Goal: Task Accomplishment & Management: Manage account settings

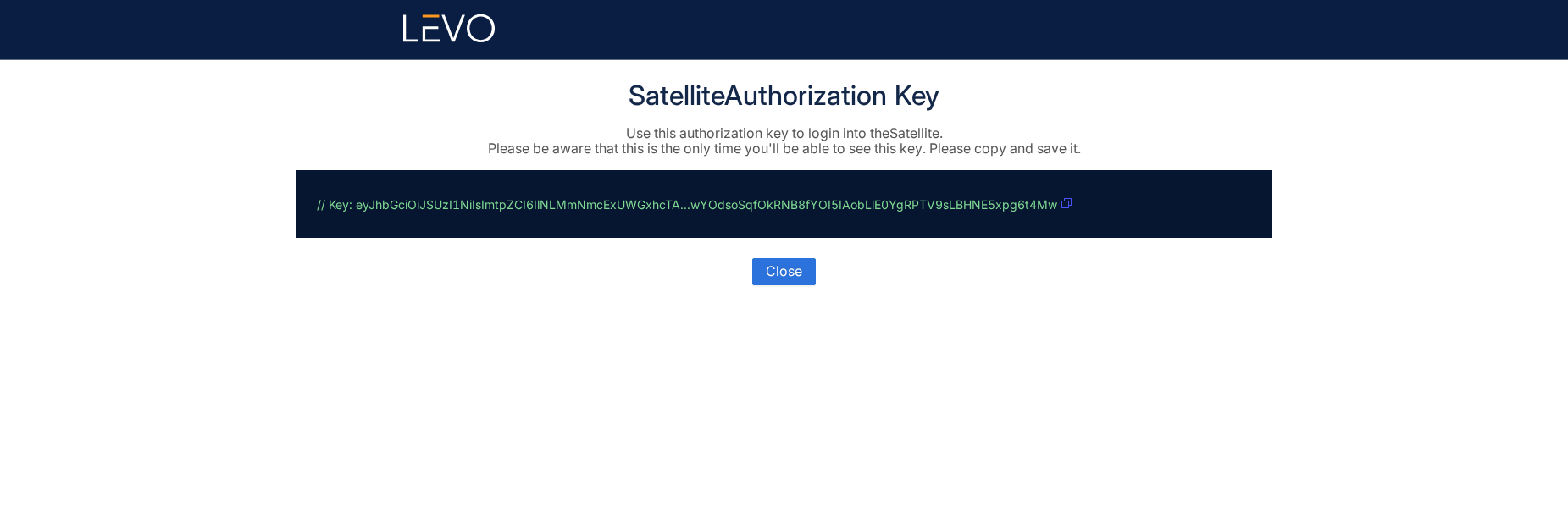
click at [677, 202] on icon "button" at bounding box center [1066, 203] width 10 height 10
click at [66, 422] on div "Satellite Authorization Key Use this authorization key to login into the Satell…" at bounding box center [784, 283] width 1568 height 447
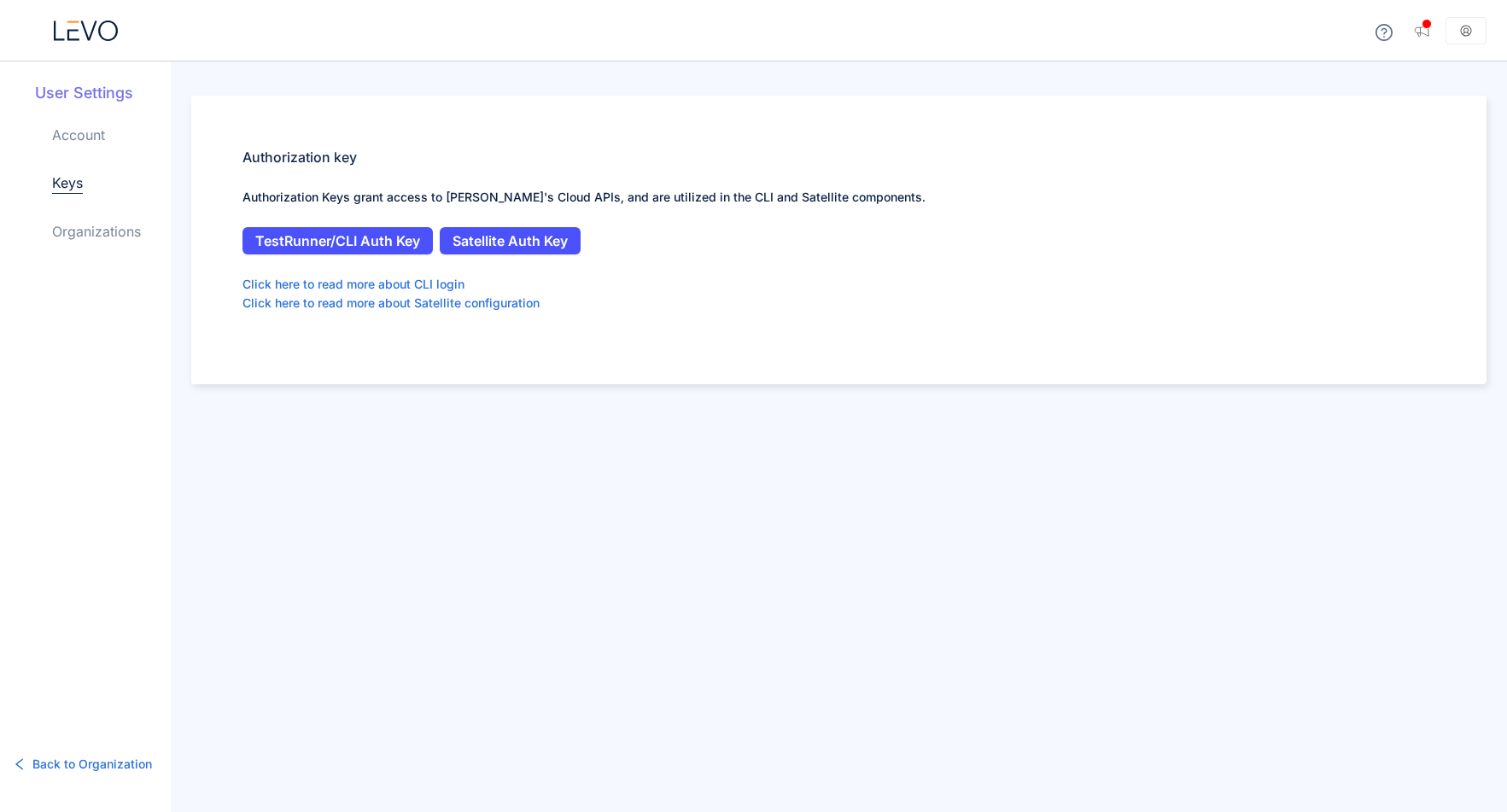
click at [75, 31] on icon at bounding box center [85, 30] width 64 height 20
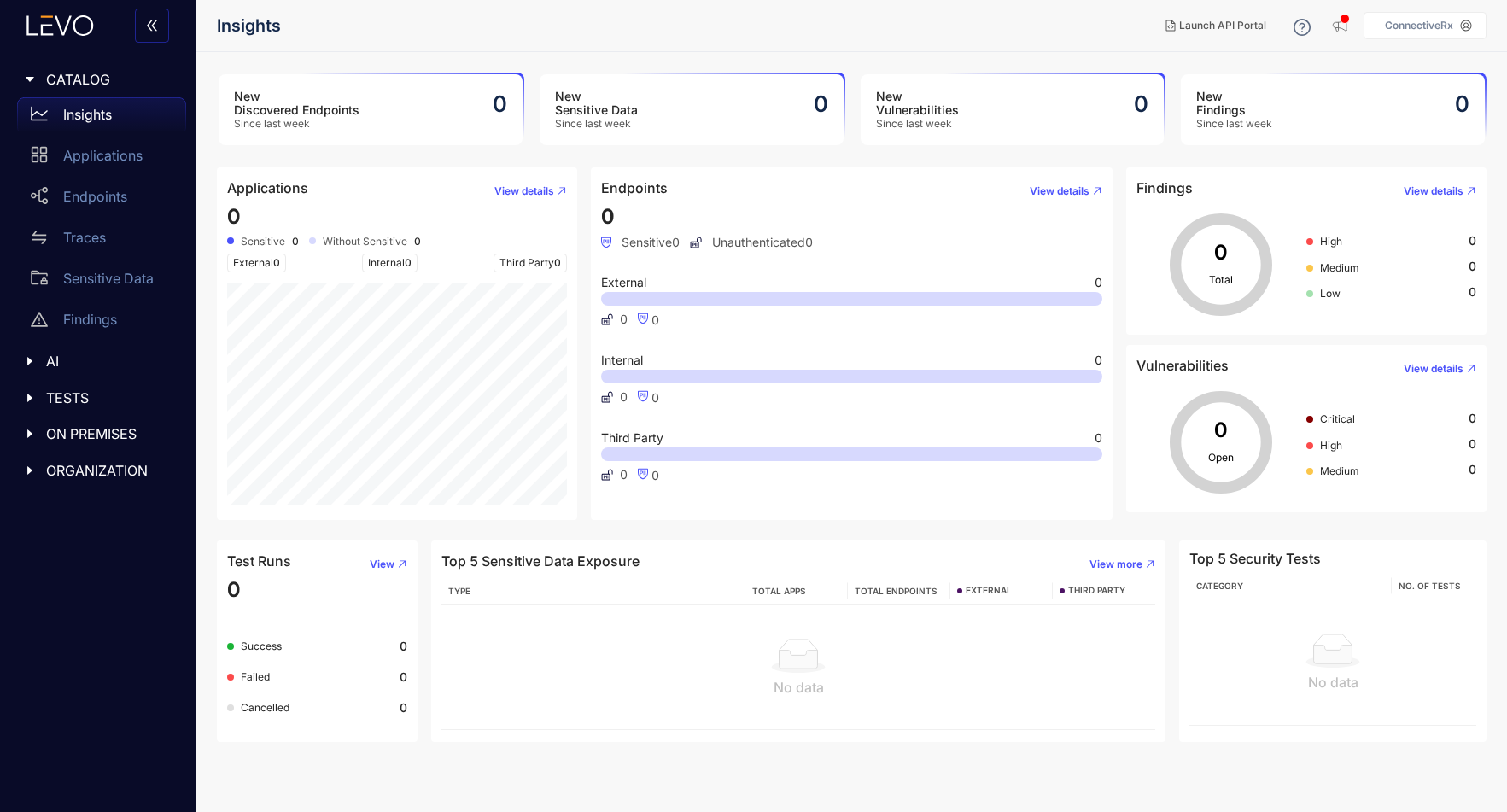
click at [1411, 25] on p "ConnectiveRx" at bounding box center [1419, 25] width 68 height 12
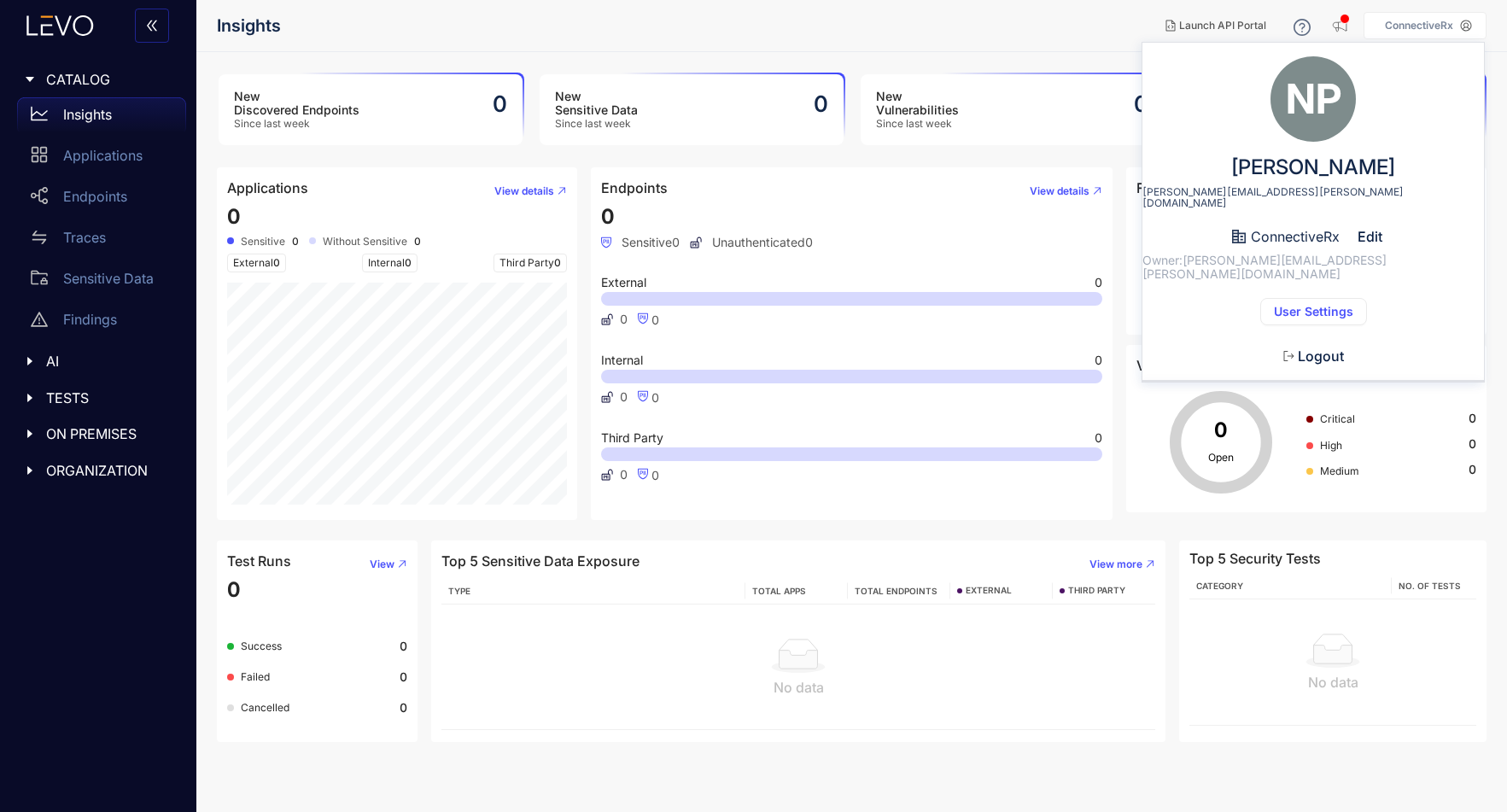
click at [1332, 298] on button "User Settings" at bounding box center [1313, 312] width 107 height 28
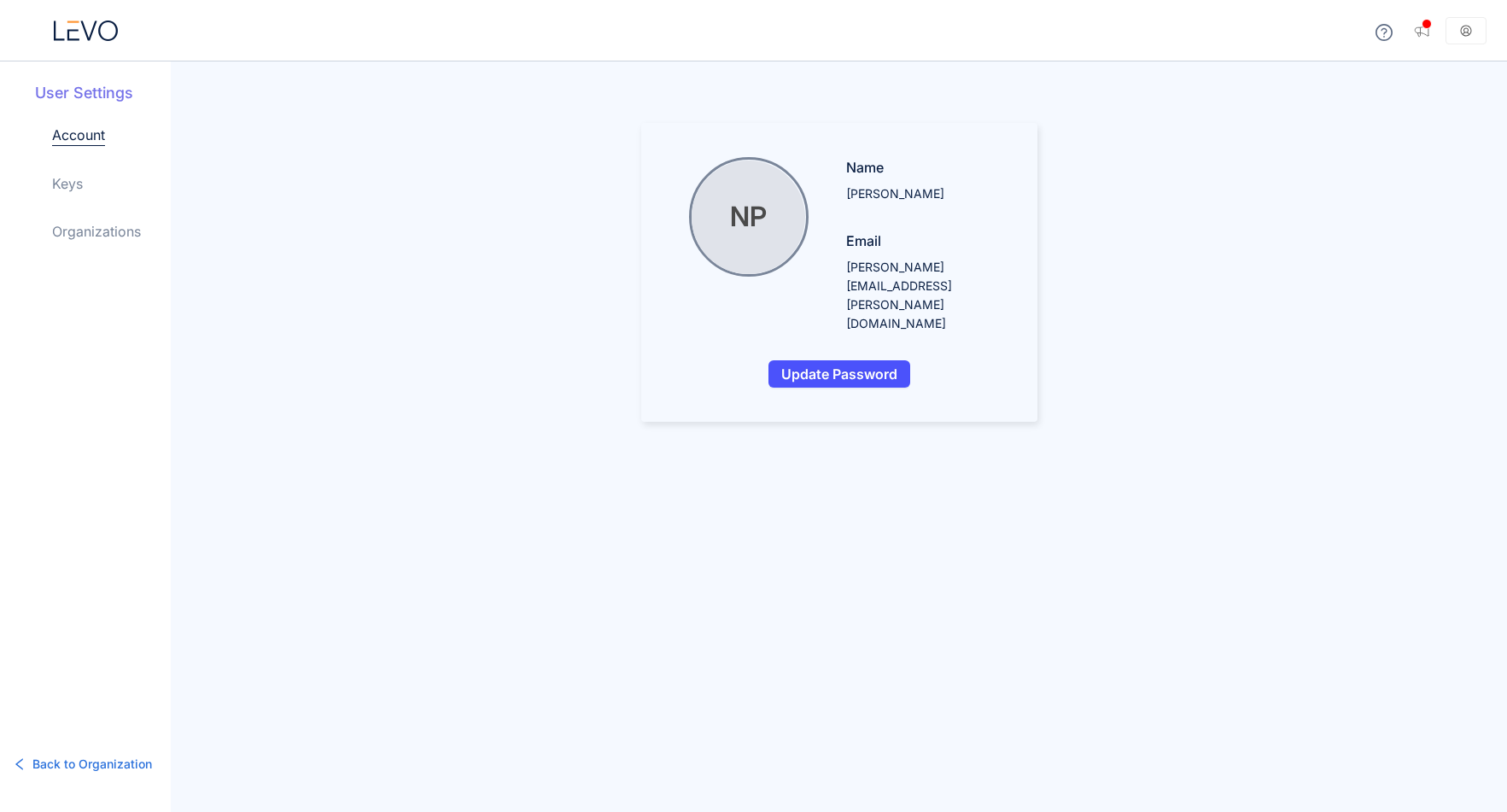
click at [50, 188] on div "User Settings Account Keys Organizations" at bounding box center [102, 175] width 135 height 187
click at [65, 182] on link "Keys" at bounding box center [67, 183] width 30 height 20
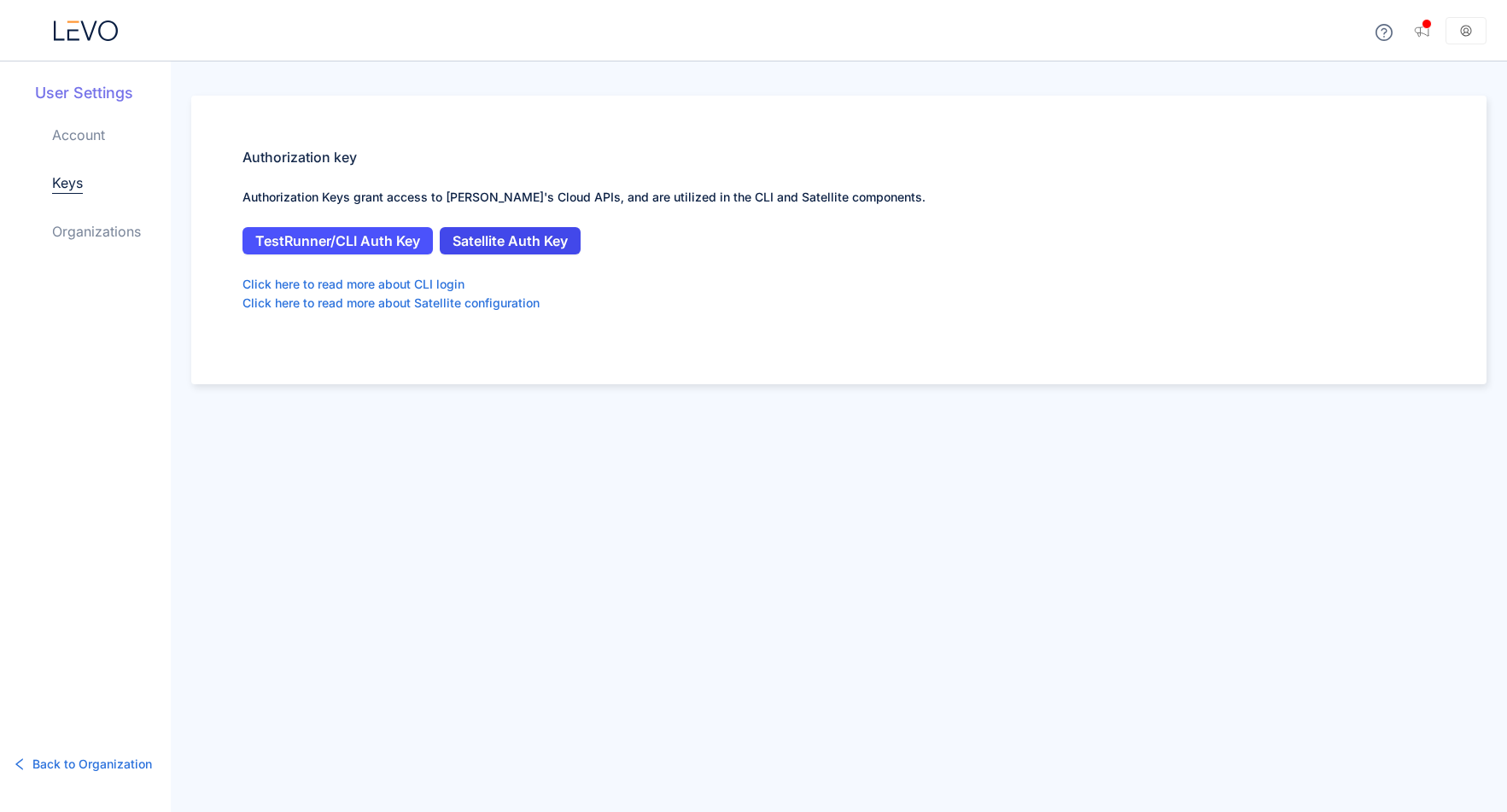
click at [547, 243] on span "Satellite Auth Key" at bounding box center [510, 241] width 115 height 16
click at [82, 759] on span "Back to Organization" at bounding box center [92, 764] width 120 height 18
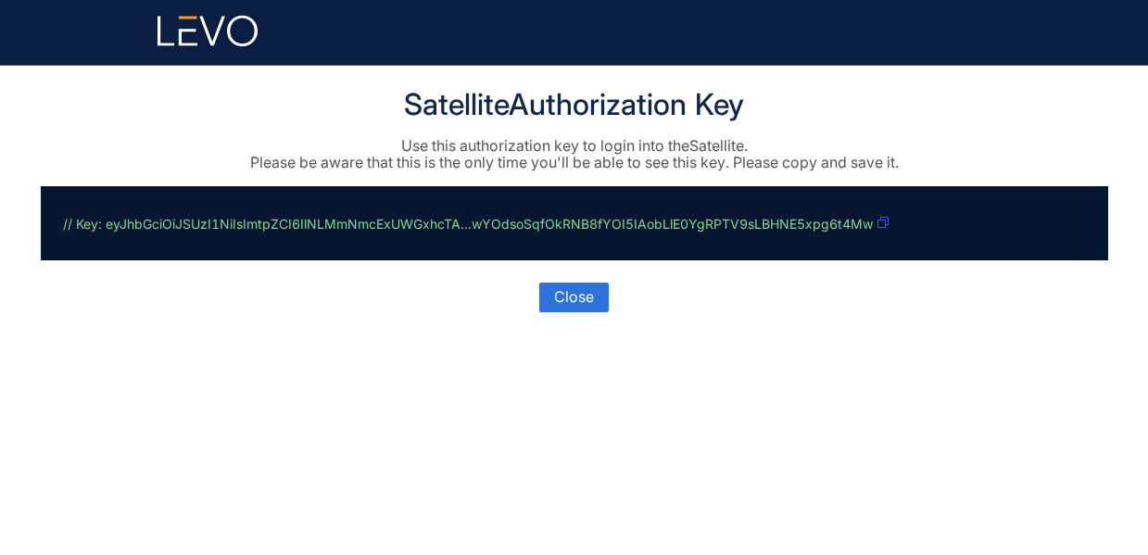
click at [740, 223] on icon "button" at bounding box center [882, 222] width 11 height 11
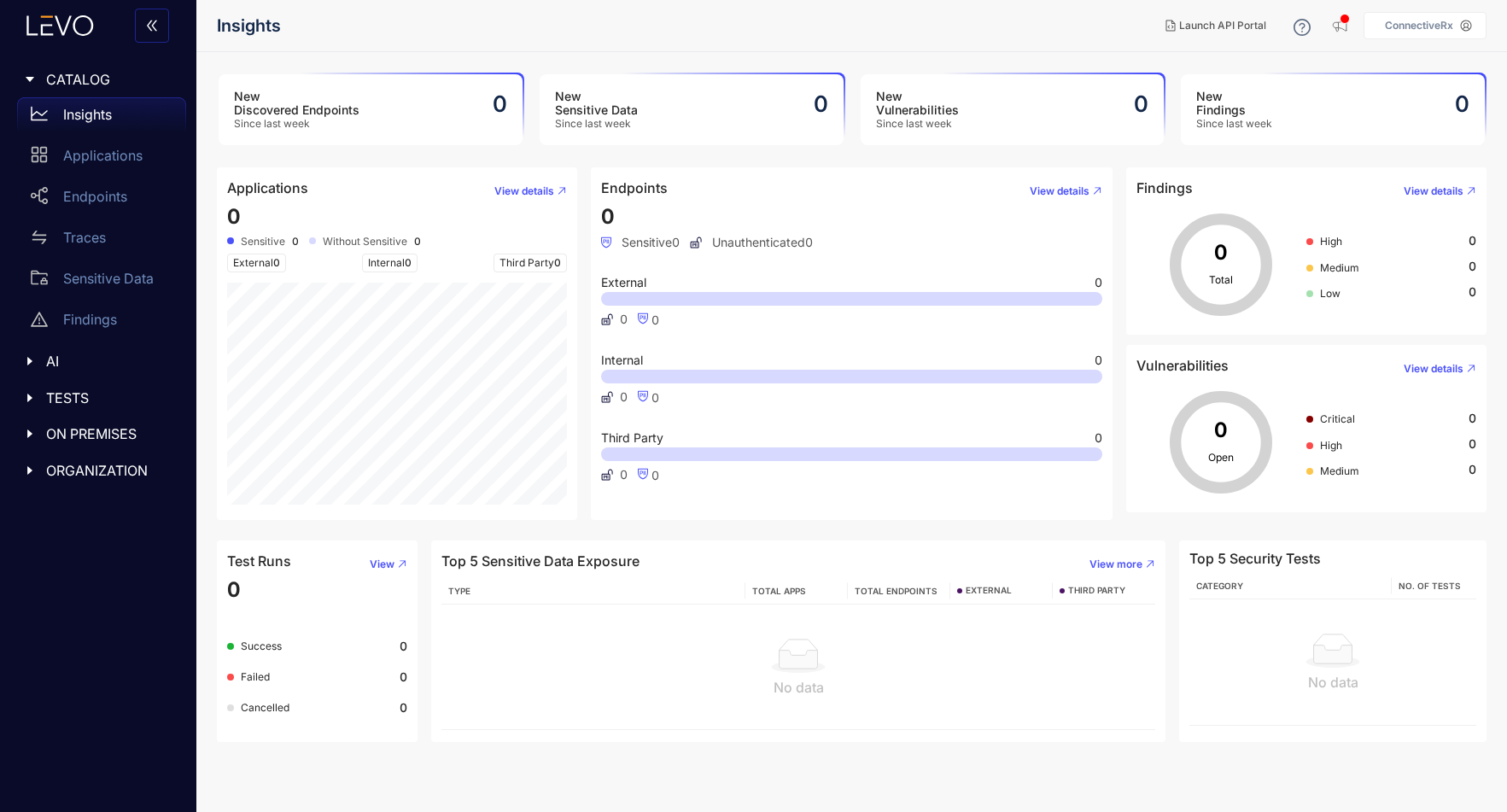
click at [61, 388] on div "TESTS" at bounding box center [98, 397] width 176 height 36
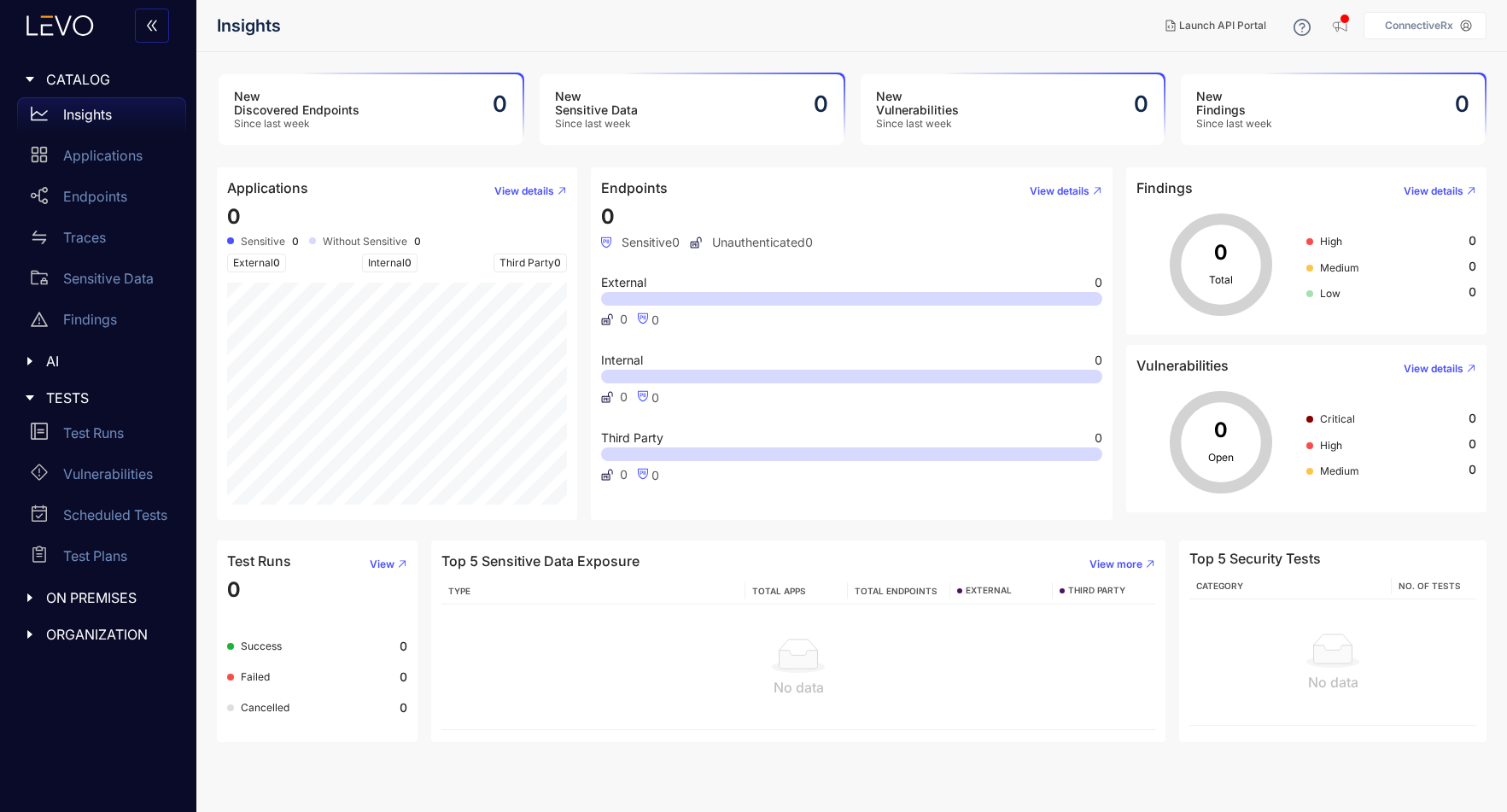
click at [61, 392] on span "TESTS" at bounding box center [109, 397] width 126 height 16
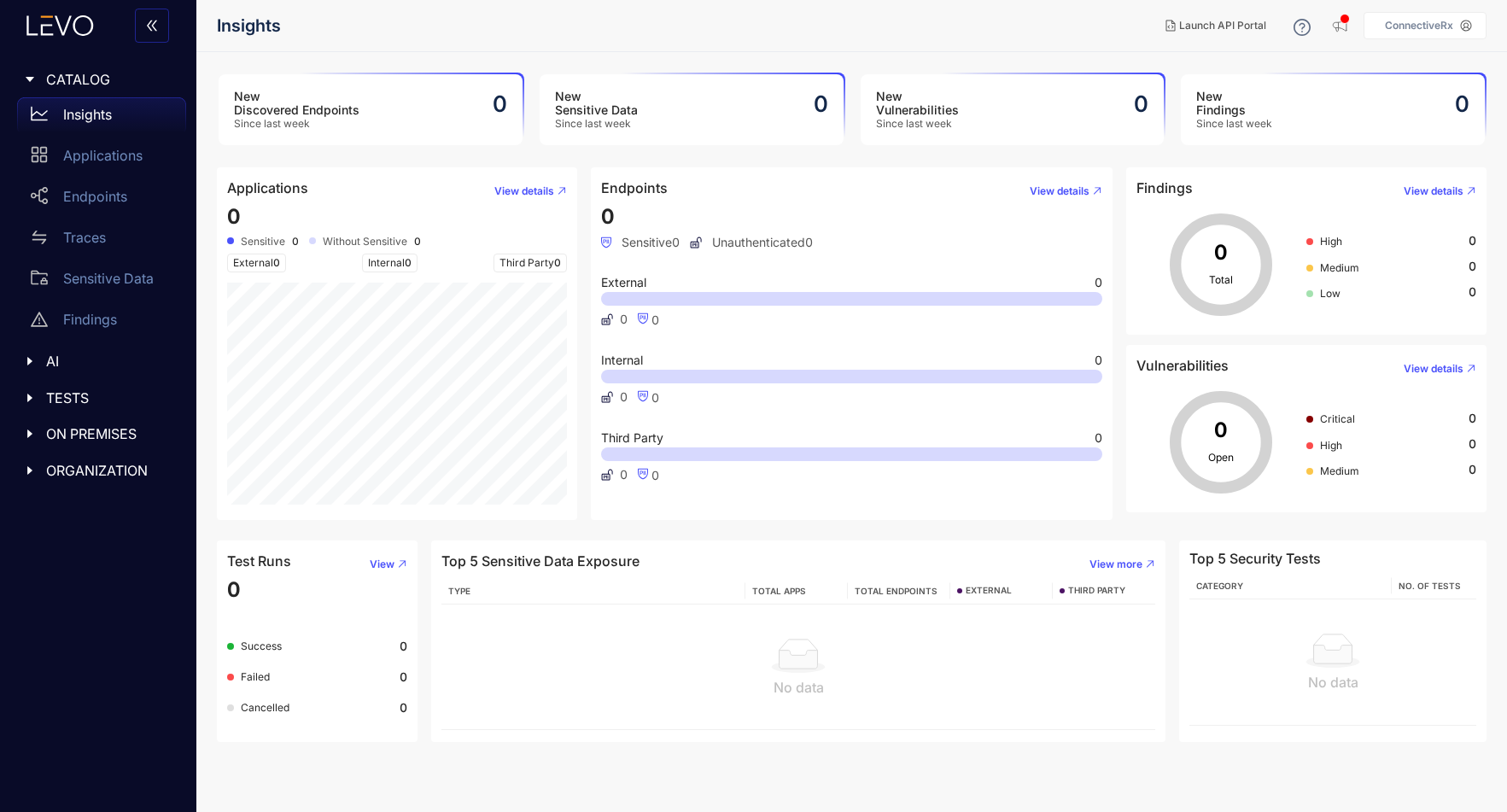
click at [53, 430] on span "ON PREMISES" at bounding box center [109, 433] width 126 height 16
click at [68, 471] on p "Deployments" at bounding box center [106, 468] width 85 height 16
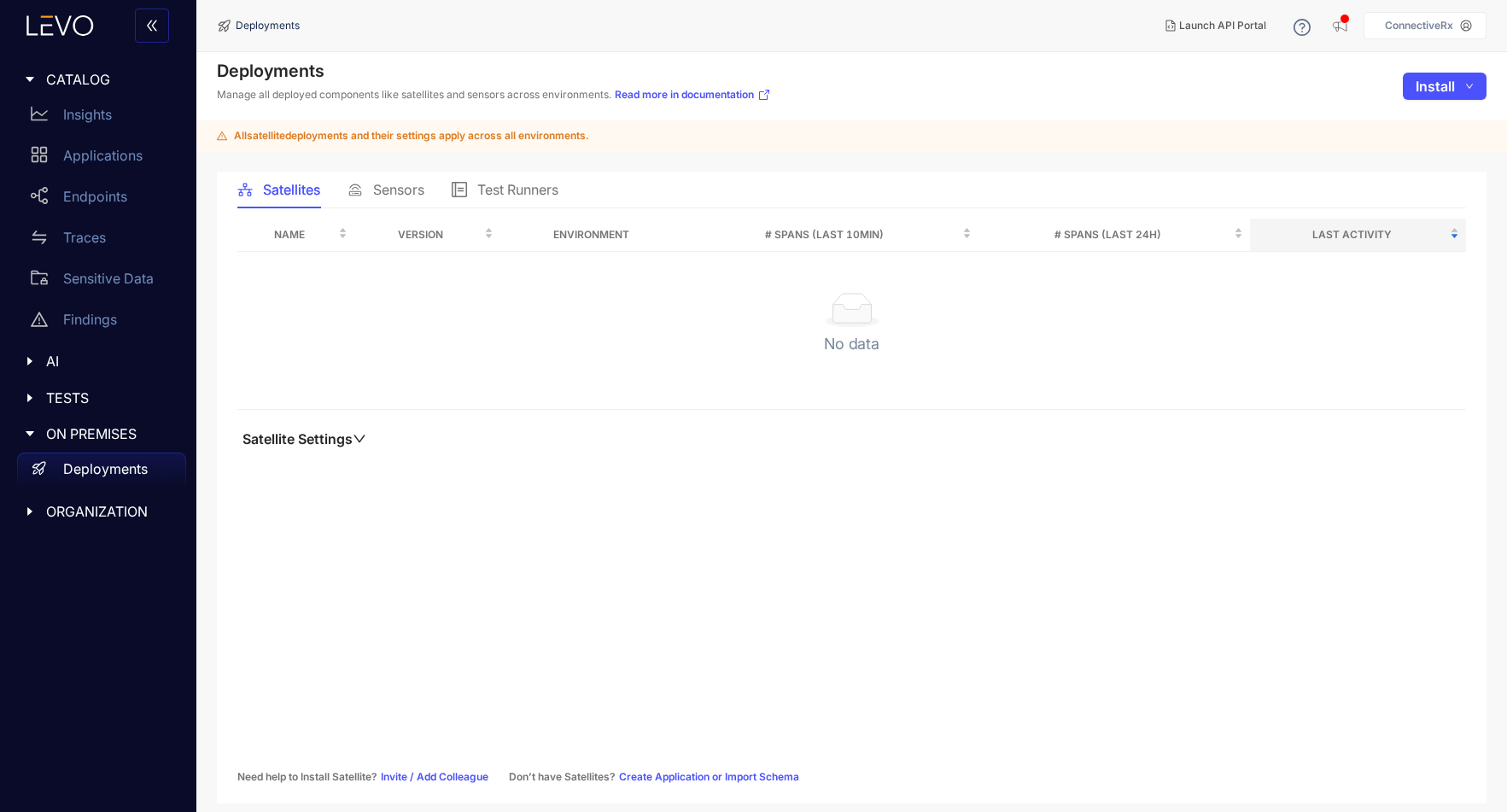
click at [388, 196] on span "Sensors" at bounding box center [399, 189] width 52 height 16
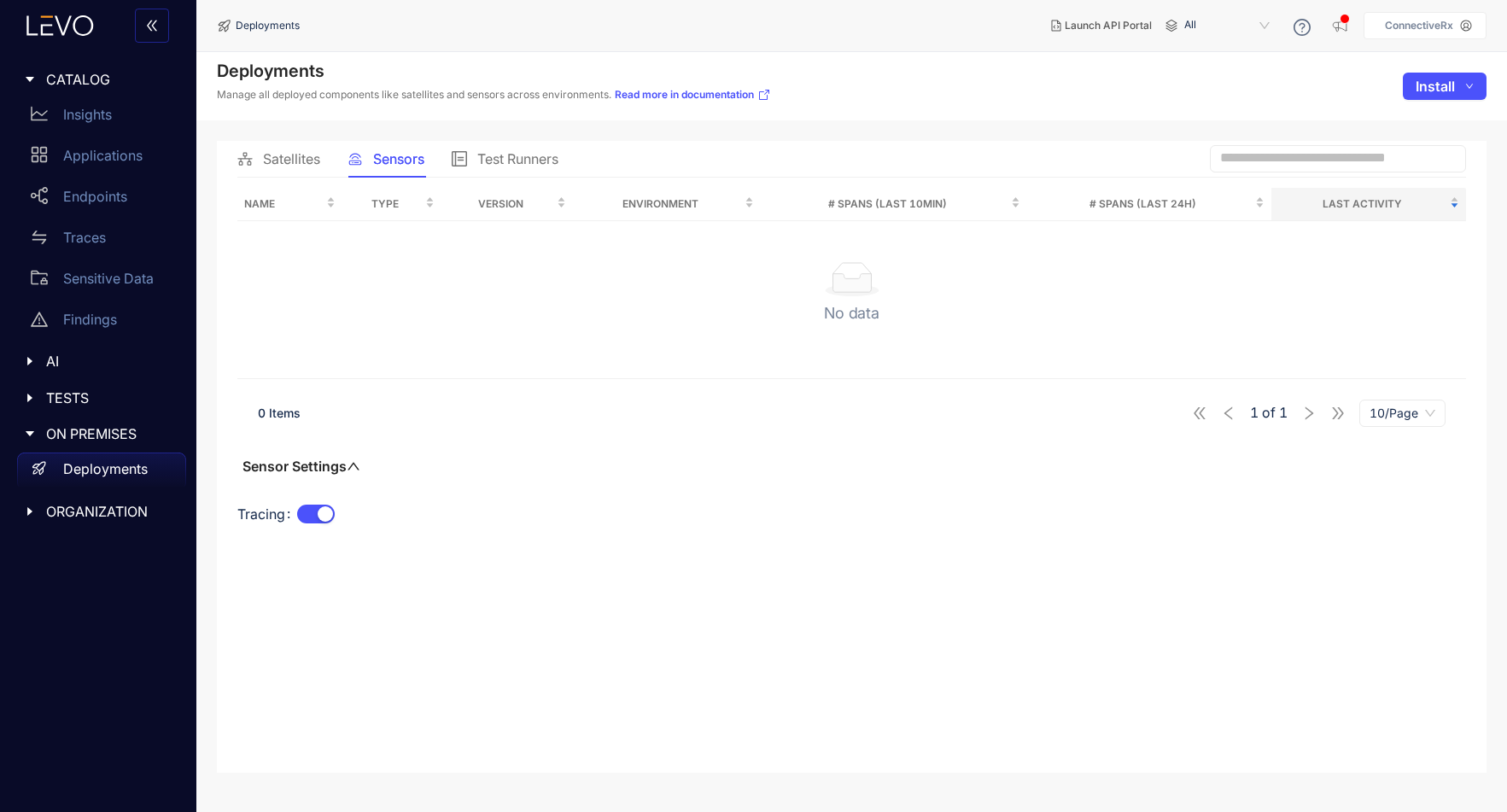
click at [503, 160] on span "Test Runners" at bounding box center [518, 159] width 81 height 16
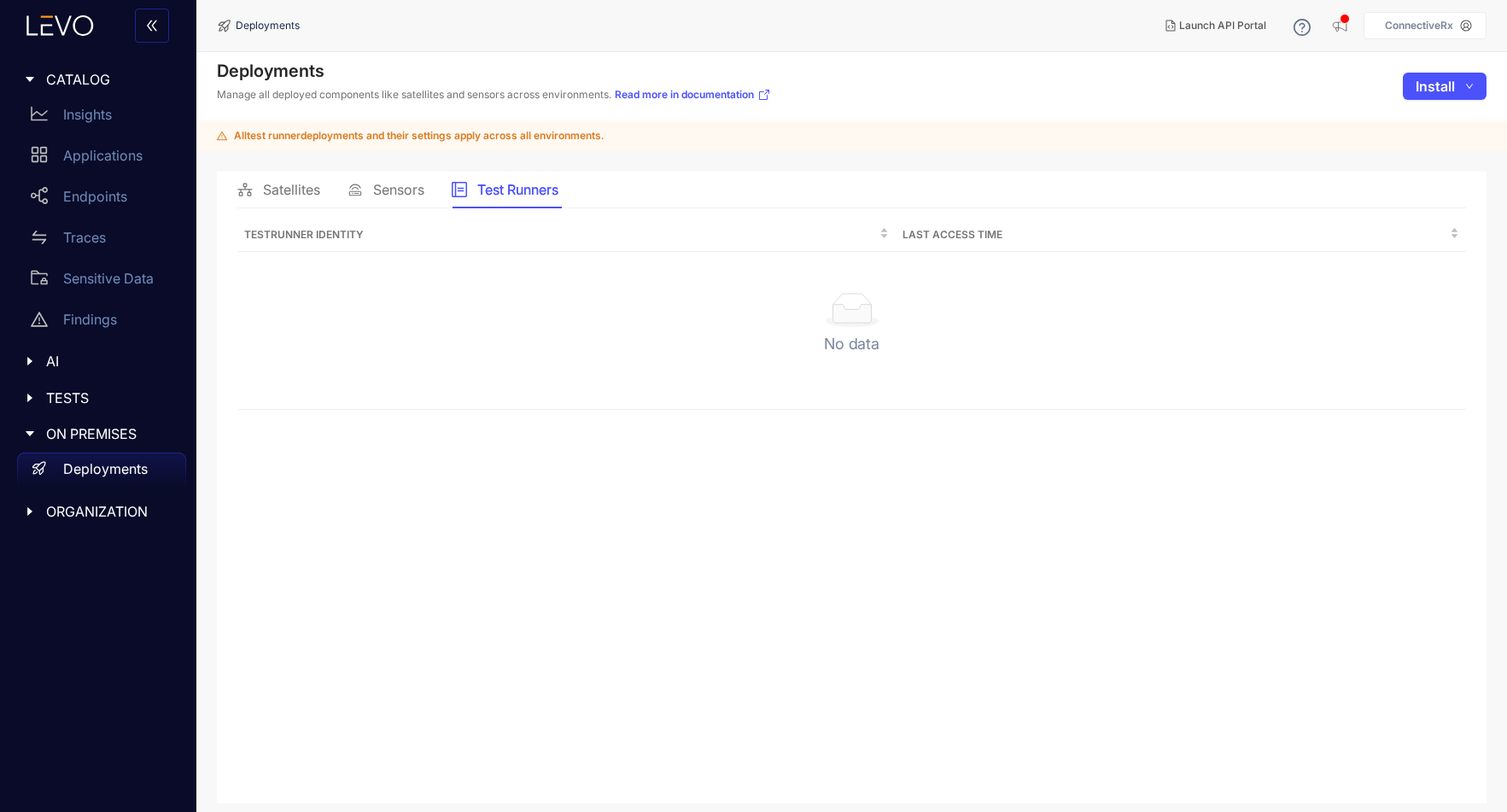
click at [288, 199] on div "Satellites" at bounding box center [279, 189] width 83 height 36
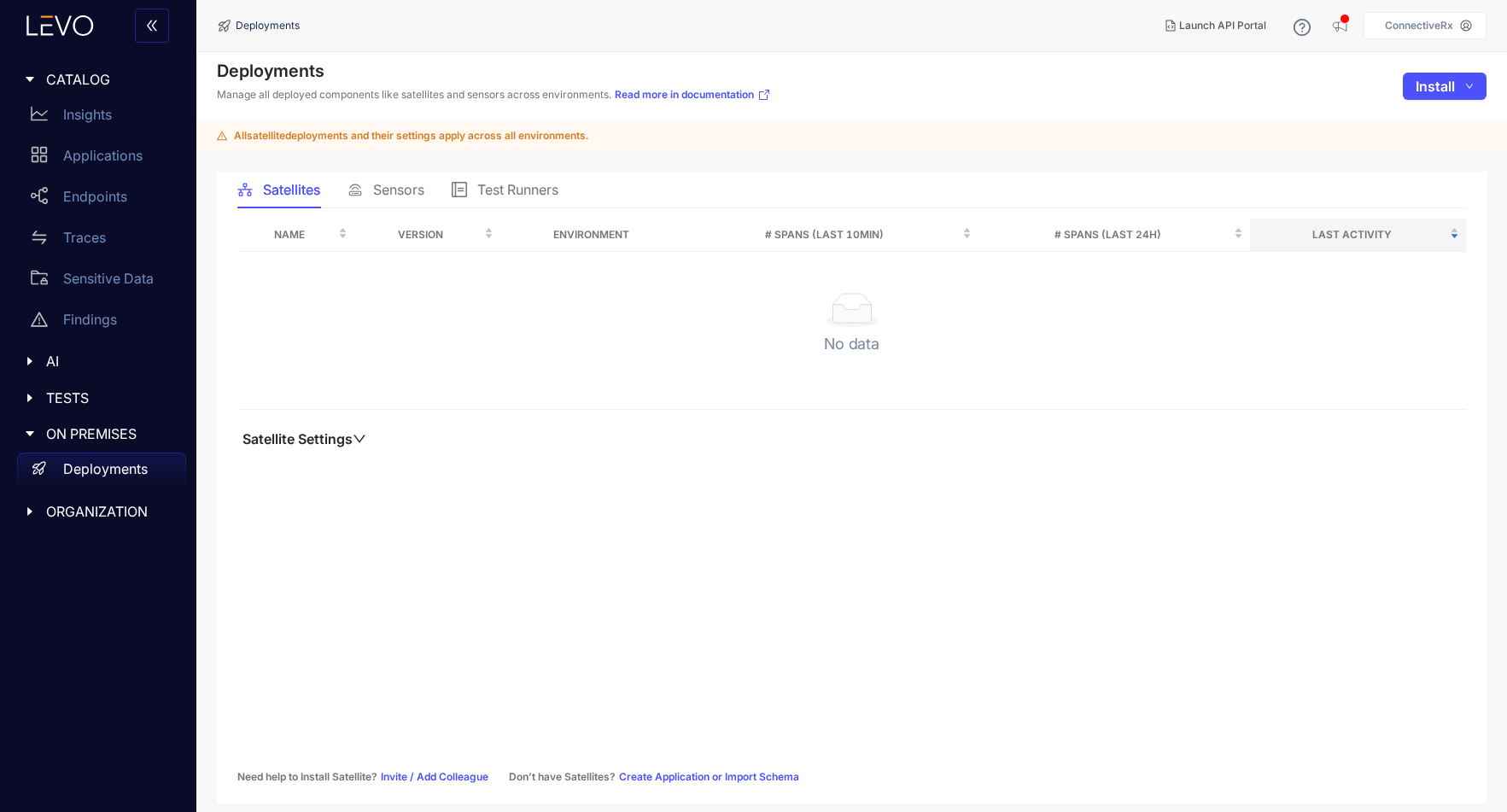
click at [1426, 24] on p "ConnectiveRx" at bounding box center [1419, 25] width 68 height 12
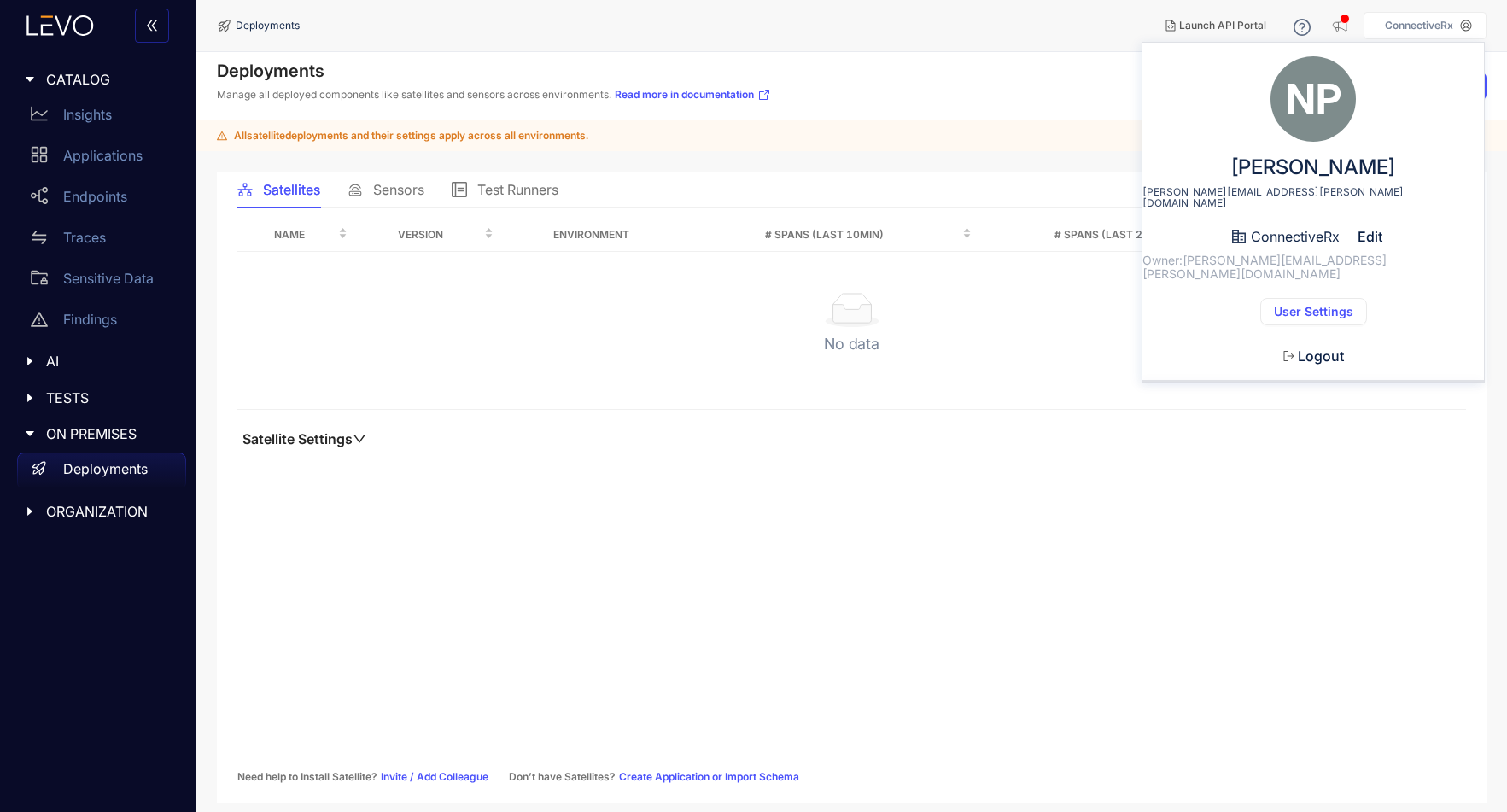
click at [1320, 305] on span "User Settings" at bounding box center [1313, 312] width 79 height 14
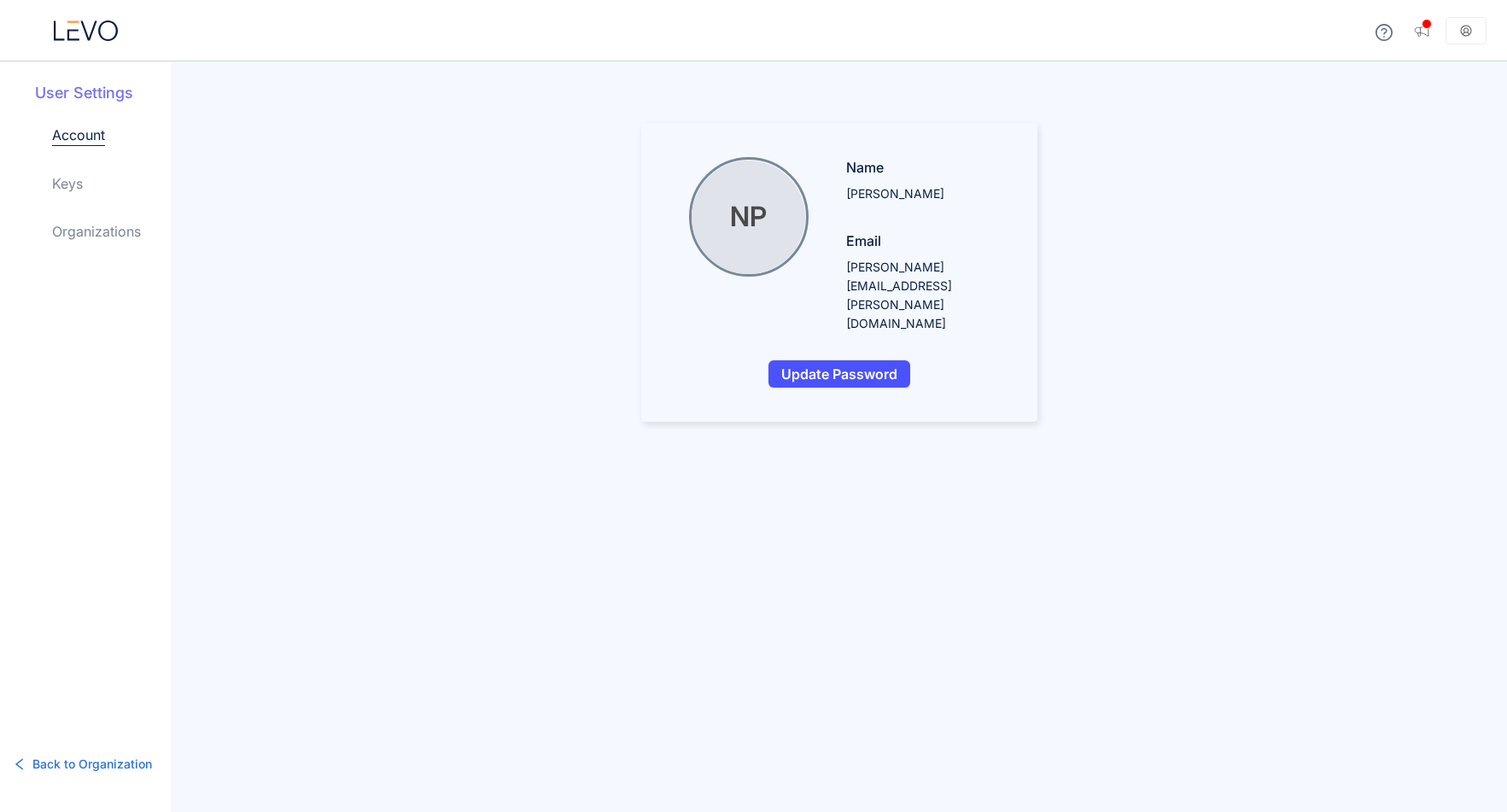
click at [67, 190] on link "Keys" at bounding box center [67, 183] width 30 height 20
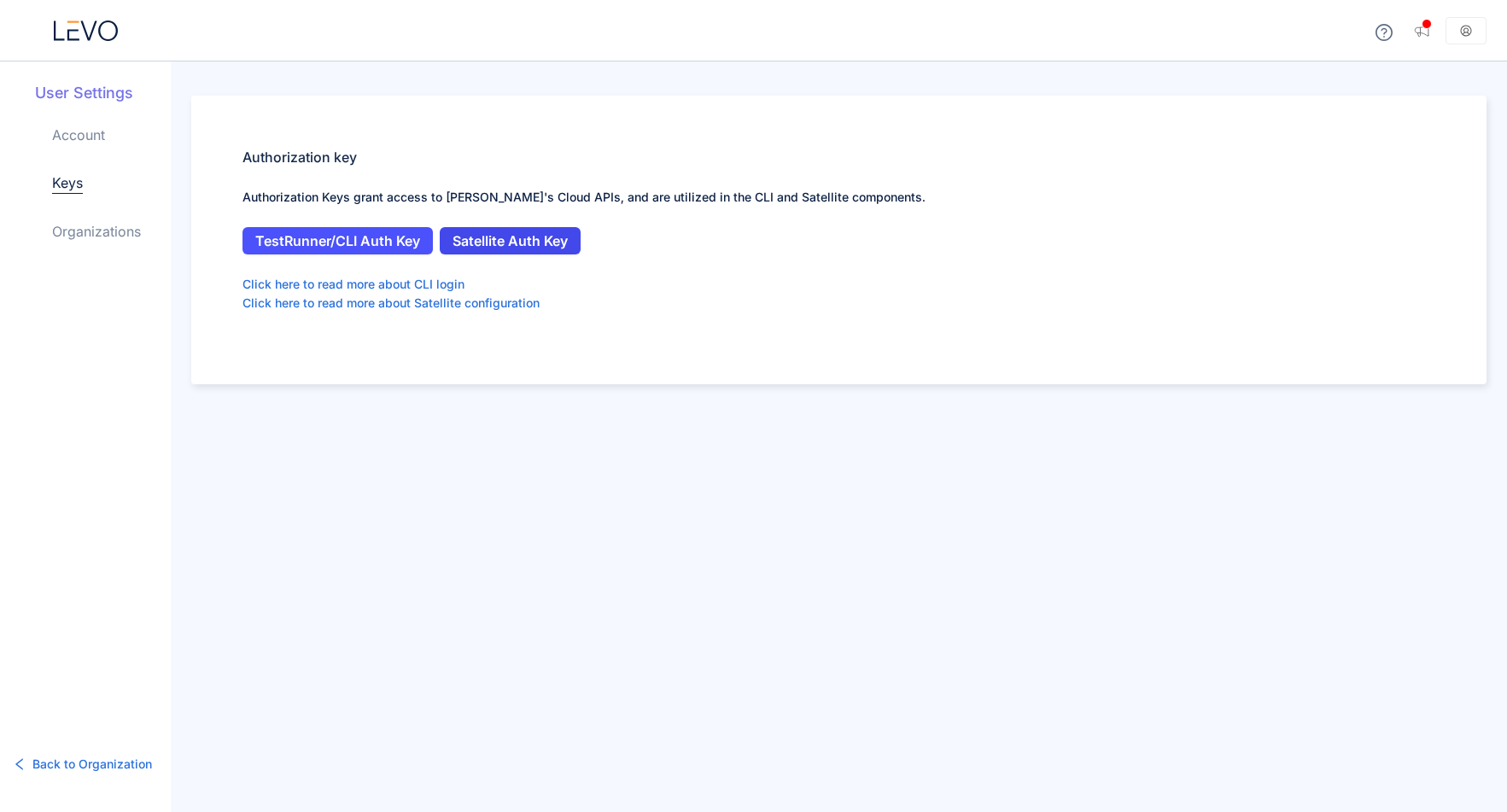
click at [541, 240] on span "Satellite Auth Key" at bounding box center [510, 241] width 115 height 16
click at [1481, 35] on aside at bounding box center [1466, 31] width 41 height 28
click at [1473, 30] on aside at bounding box center [1466, 31] width 41 height 28
click at [1418, 243] on div "TestRunner/CLI Auth Key Satellite Auth Key" at bounding box center [839, 241] width 1193 height 28
click at [1464, 36] on icon at bounding box center [1466, 30] width 12 height 12
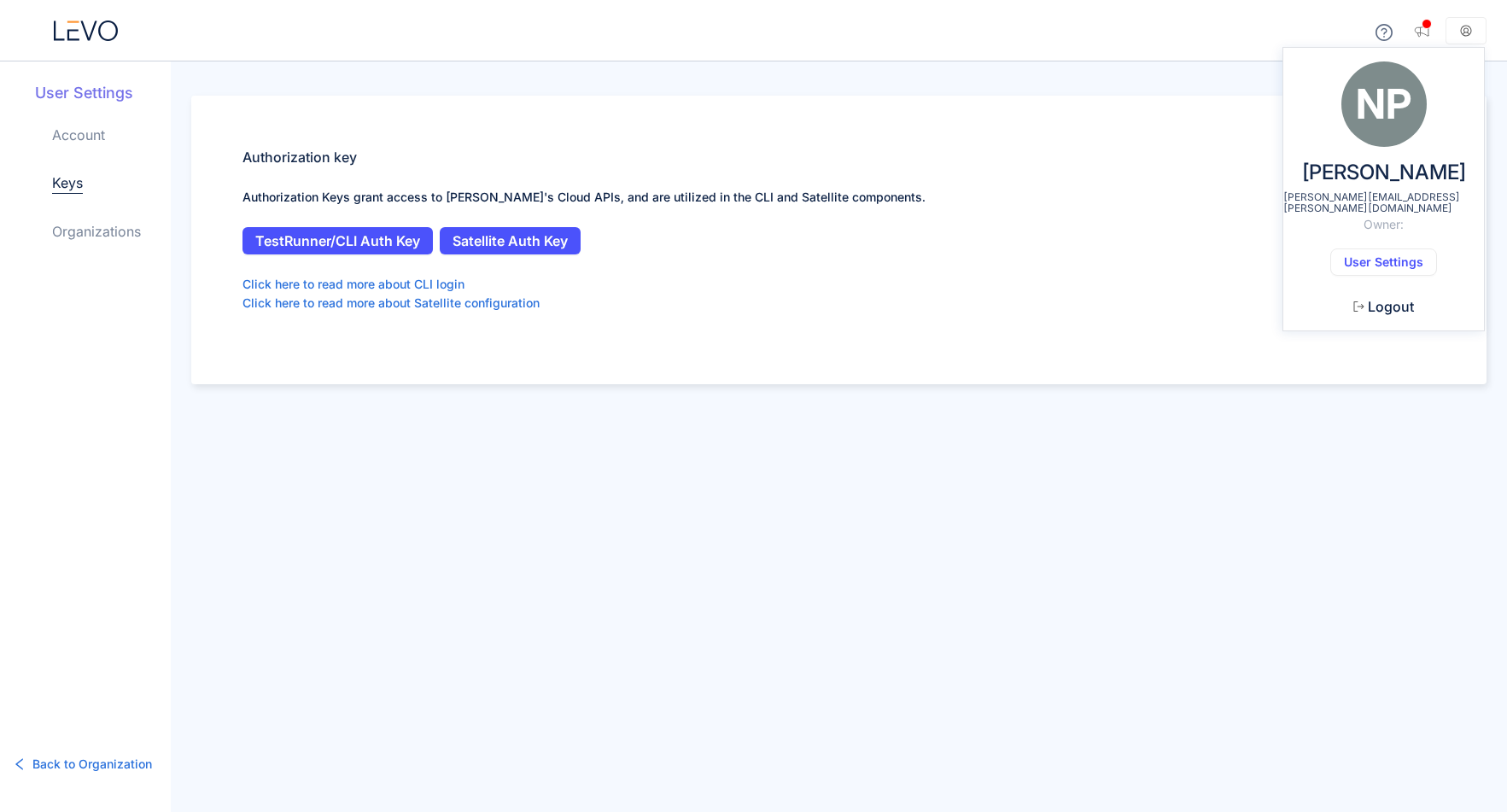
click at [1384, 299] on span "Logout" at bounding box center [1391, 306] width 46 height 16
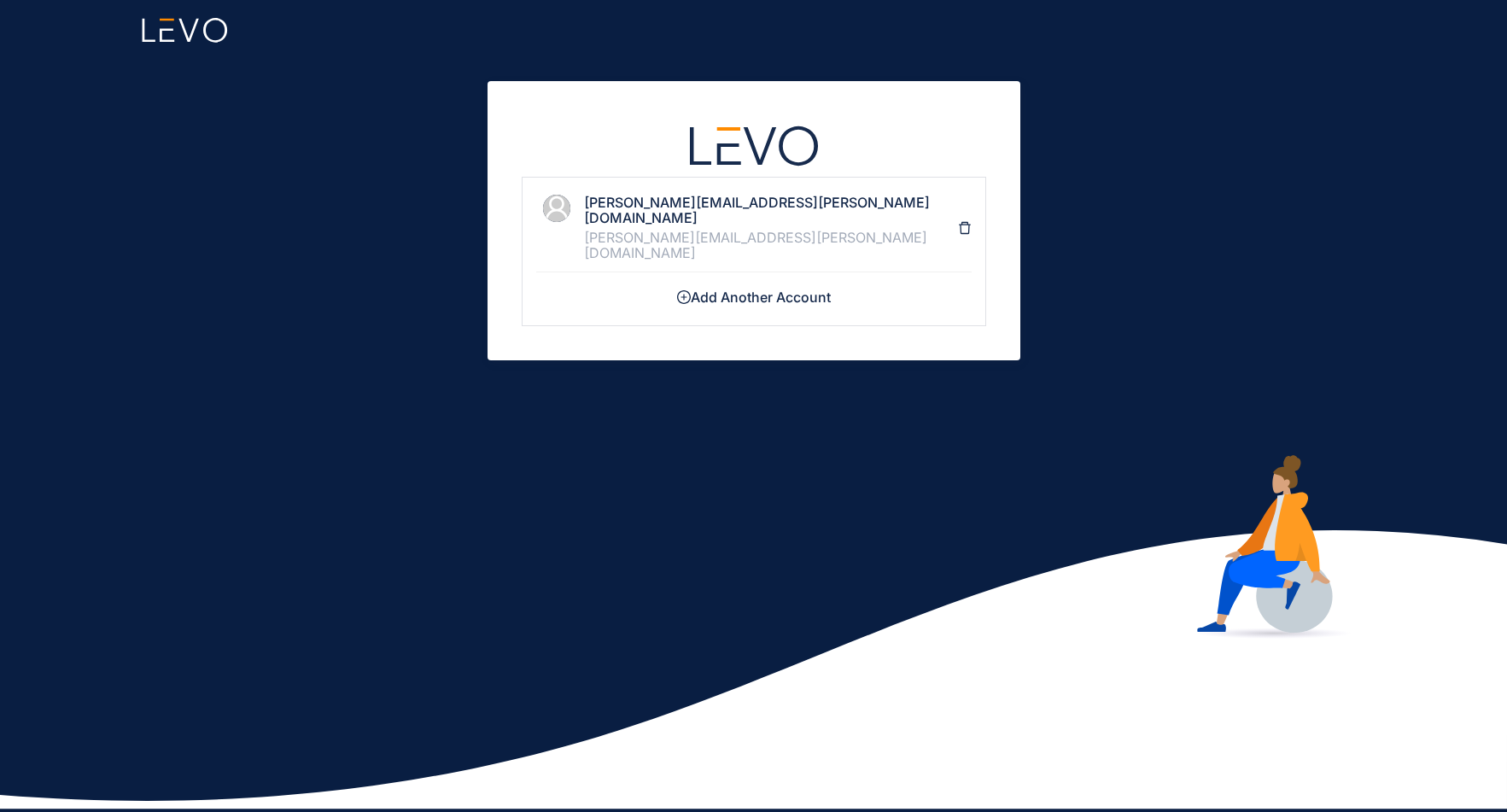
click at [157, 163] on div "nicholas.pasquarosa@connectiverx.com nicholas.pasquarosa@connectiverx.com Add A…" at bounding box center [753, 406] width 1507 height 812
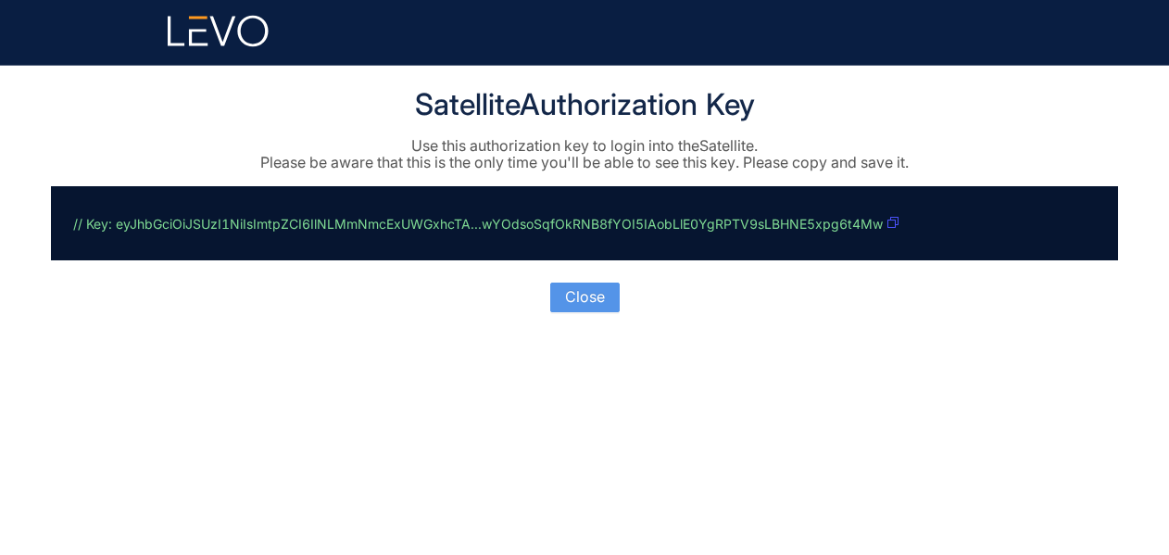
click at [593, 297] on span "Close" at bounding box center [585, 296] width 40 height 17
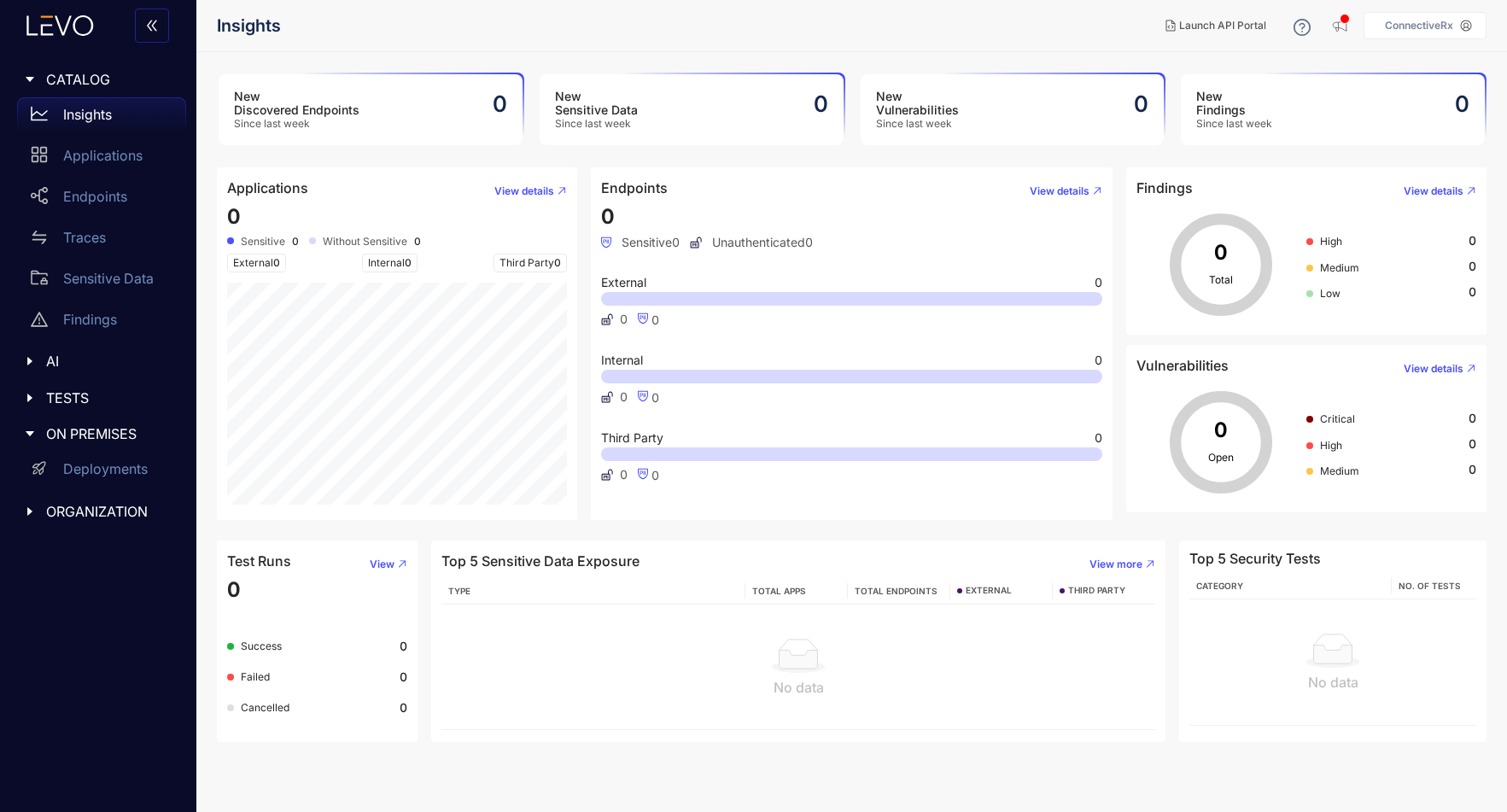
click at [95, 104] on div "Insights" at bounding box center [101, 114] width 169 height 34
click at [1407, 30] on p "ConnectiveRx" at bounding box center [1419, 25] width 68 height 12
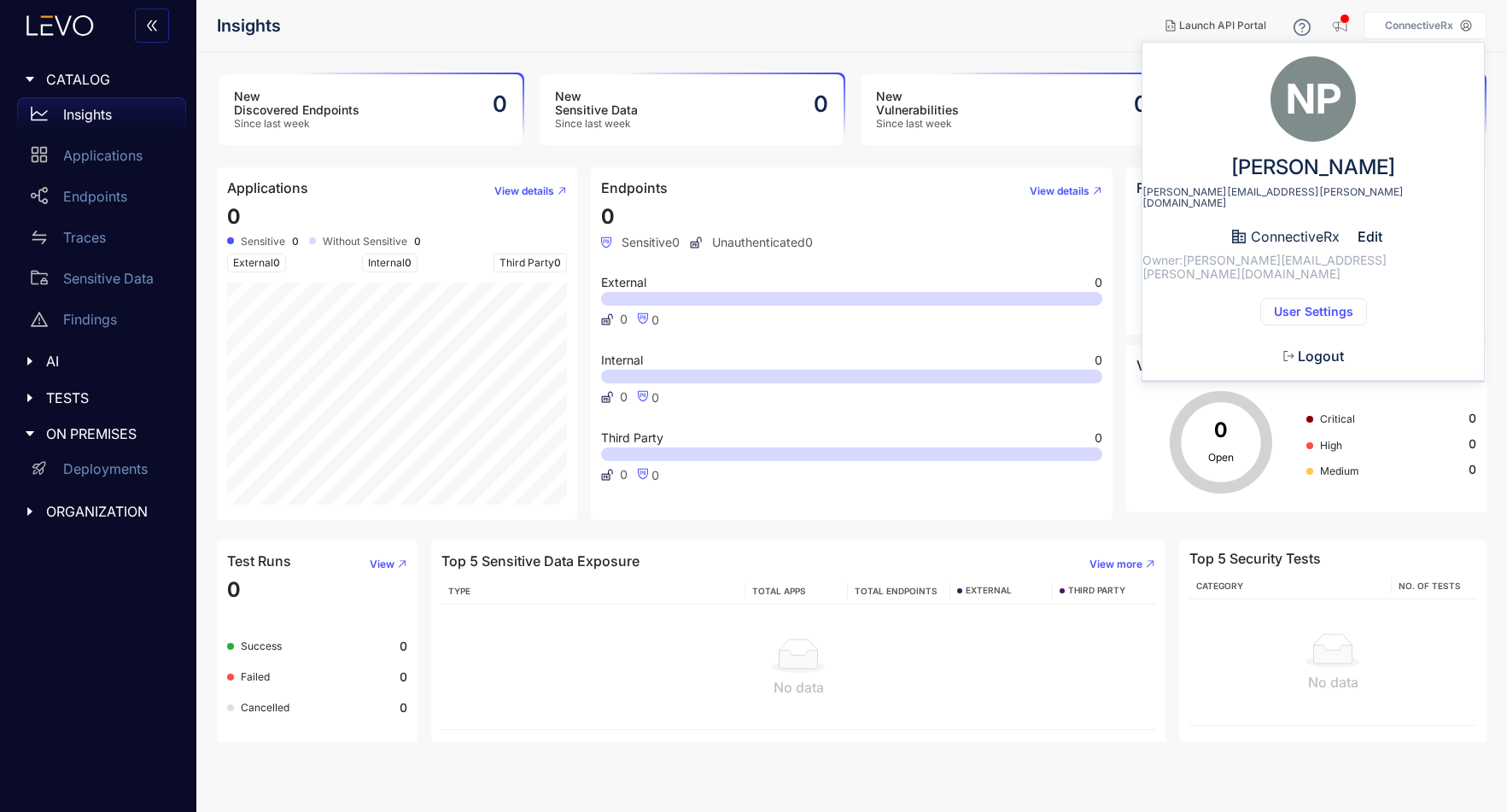
click at [1325, 298] on button "User Settings" at bounding box center [1313, 312] width 107 height 28
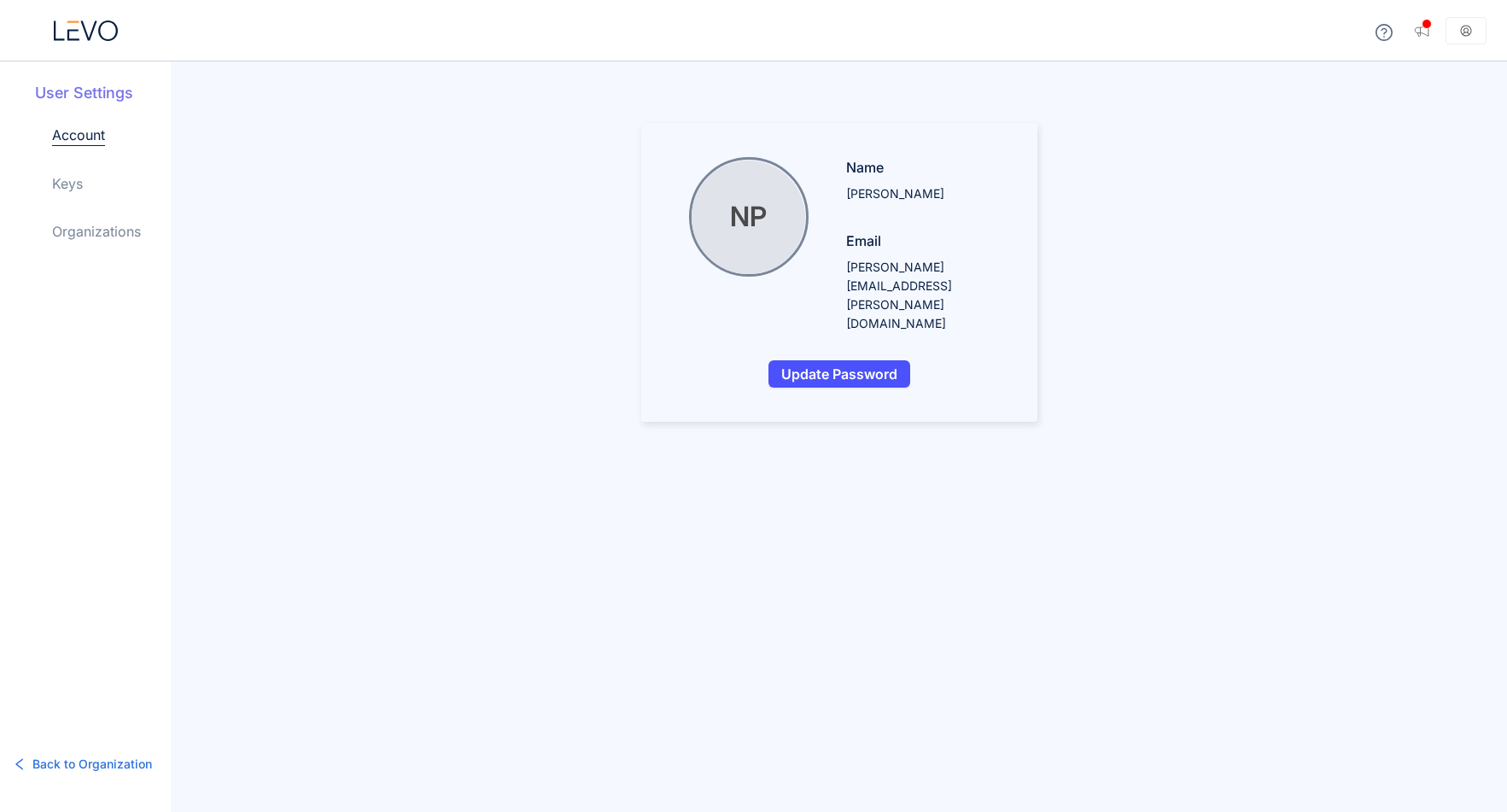
click at [79, 188] on link "Keys" at bounding box center [67, 183] width 30 height 20
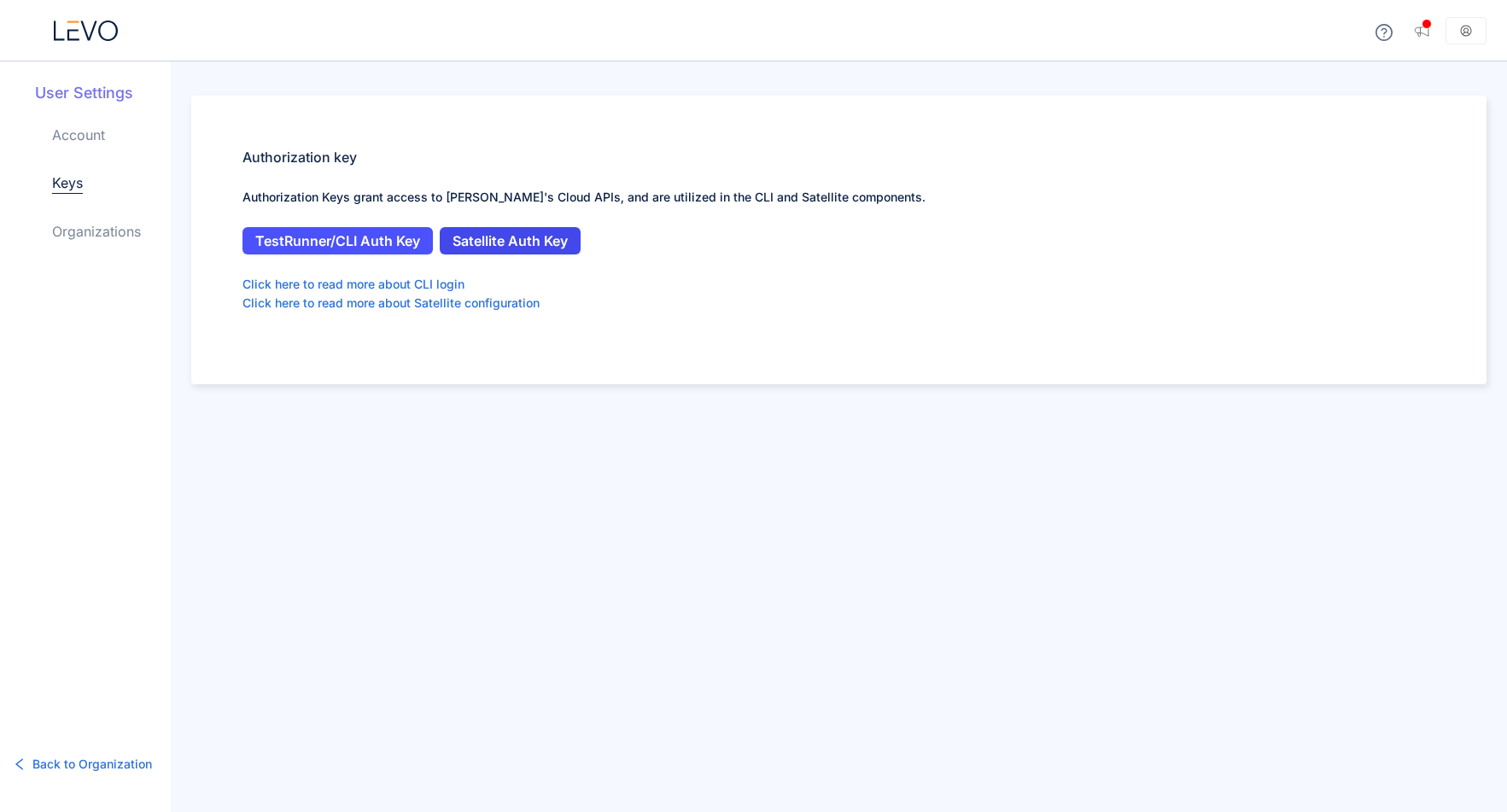
click at [529, 239] on span "Satellite Auth Key" at bounding box center [510, 241] width 115 height 16
click at [87, 142] on link "Account" at bounding box center [78, 135] width 53 height 20
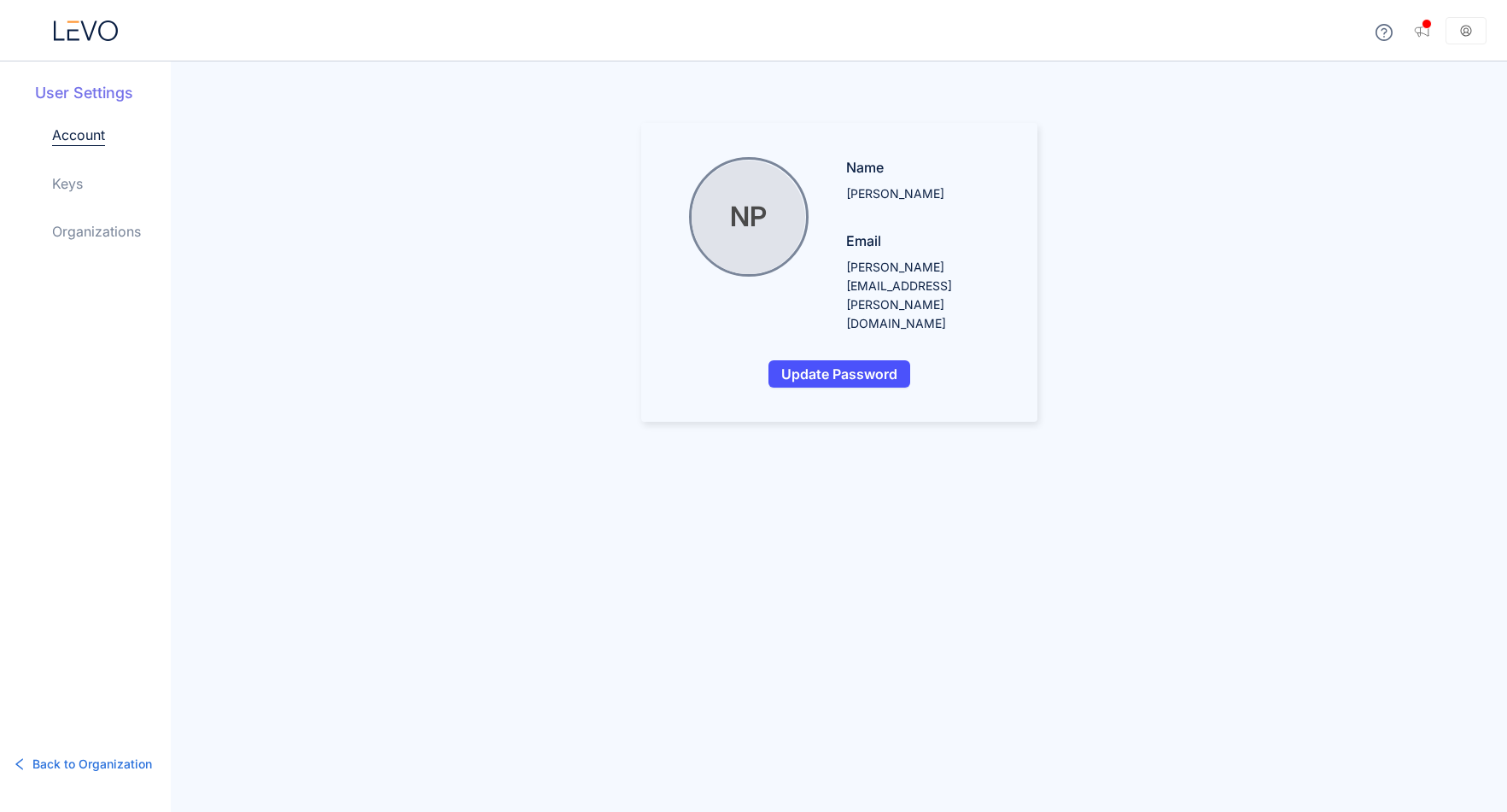
click at [65, 240] on link "Organizations" at bounding box center [97, 231] width 88 height 20
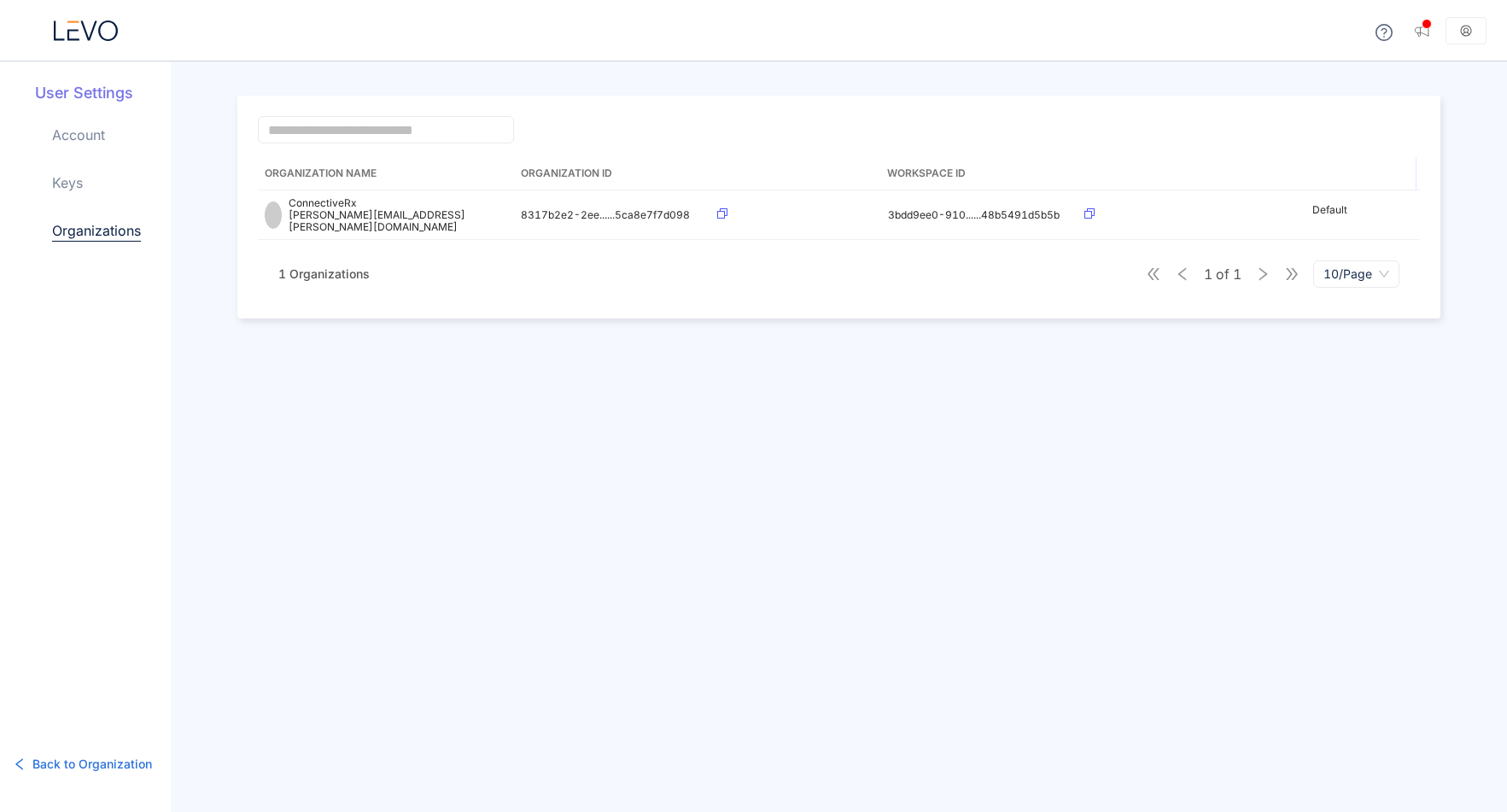
click at [111, 33] on icon at bounding box center [85, 30] width 64 height 20
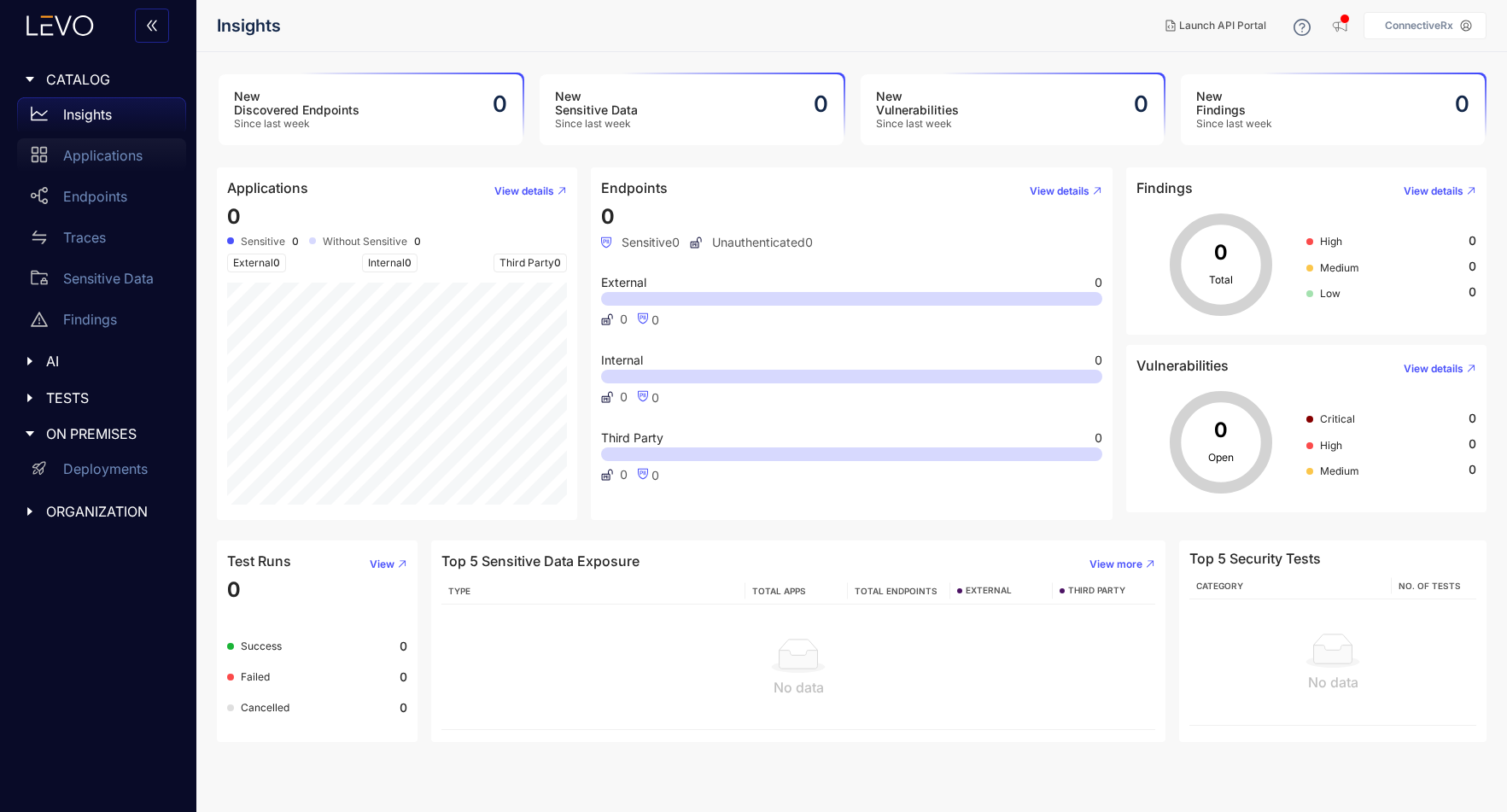
click at [105, 156] on p "Applications" at bounding box center [103, 155] width 79 height 16
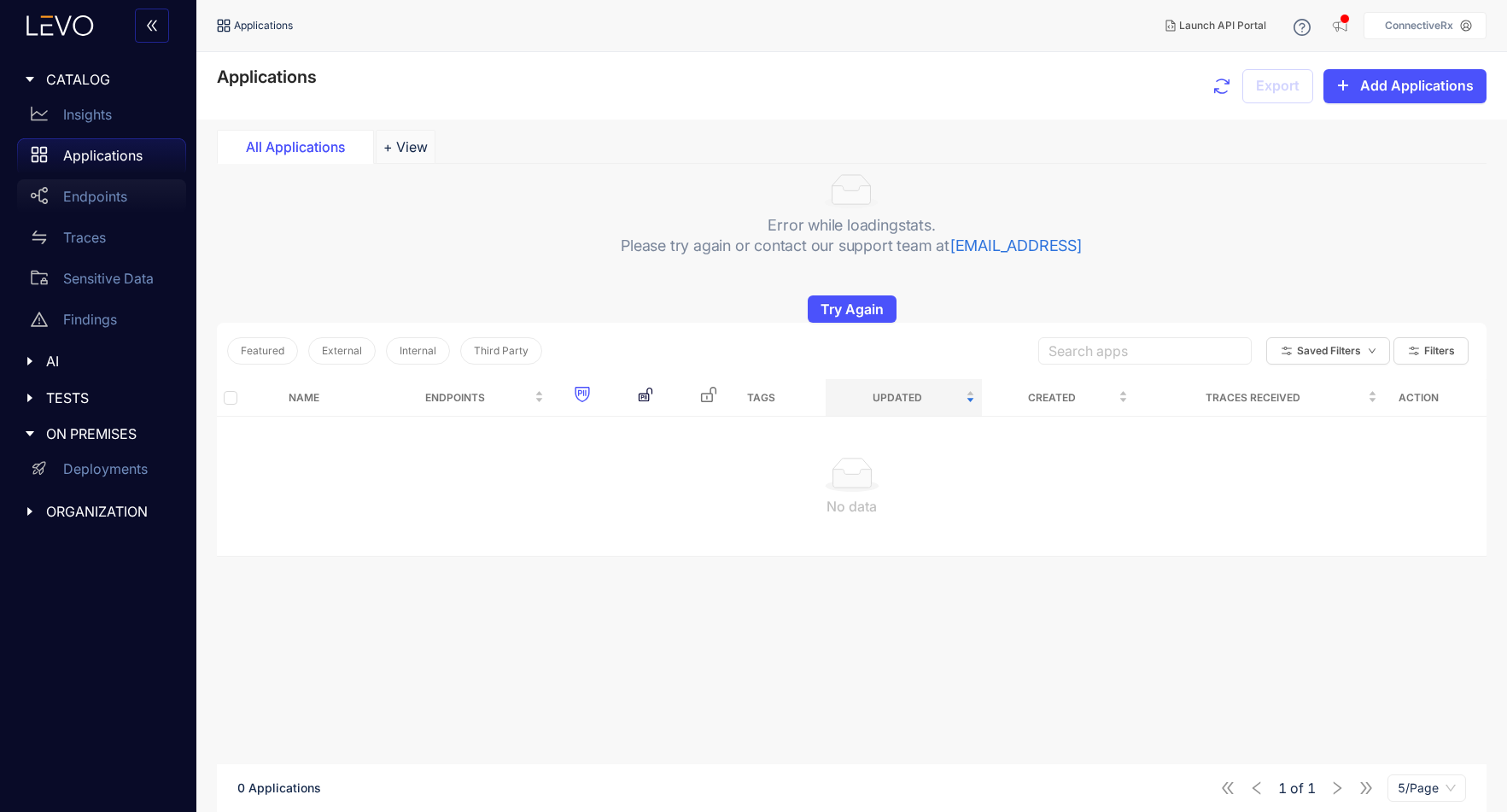
click at [95, 203] on p "Endpoints" at bounding box center [95, 196] width 64 height 16
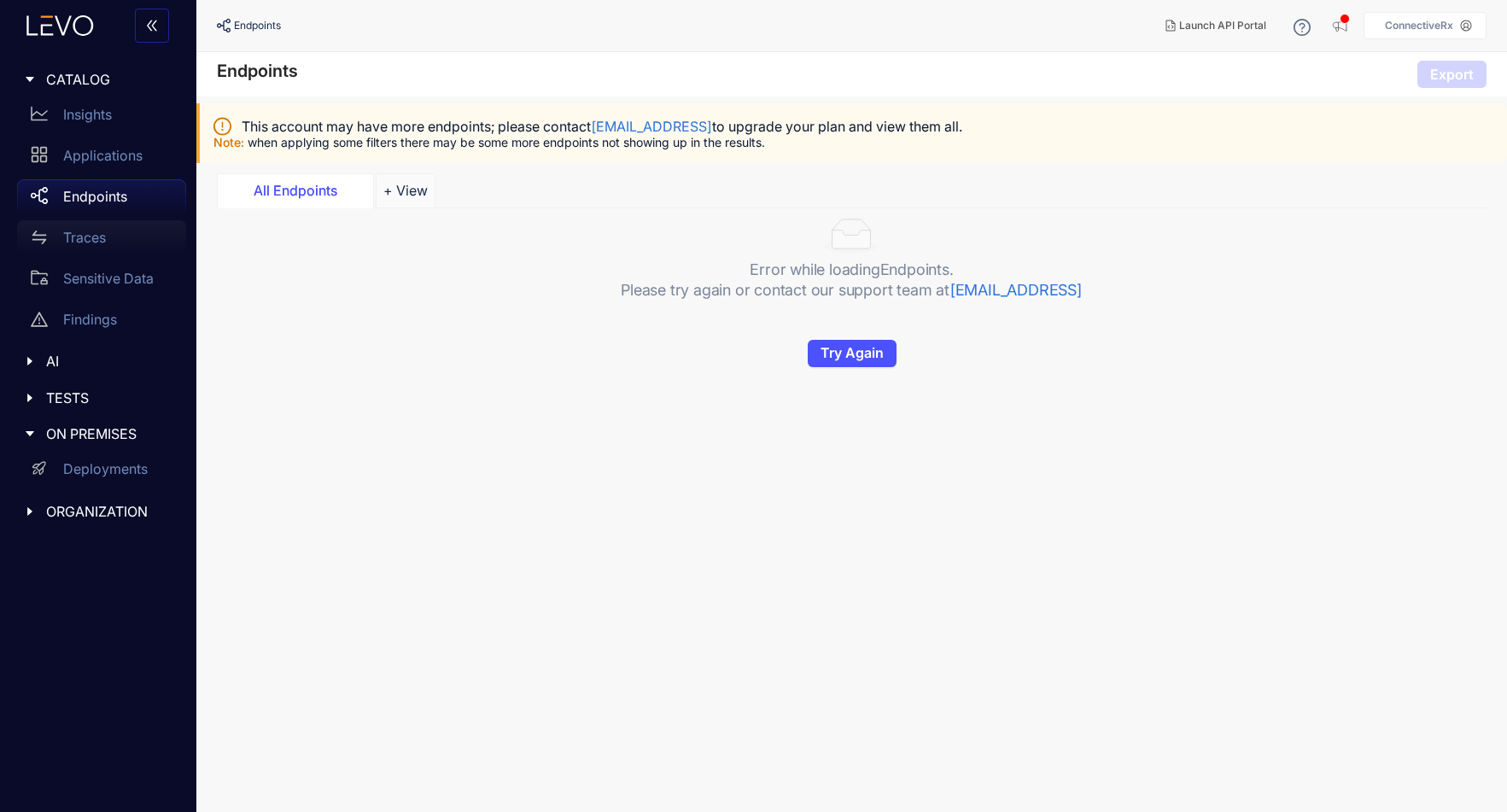
click at [87, 236] on p "Traces" at bounding box center [85, 237] width 42 height 16
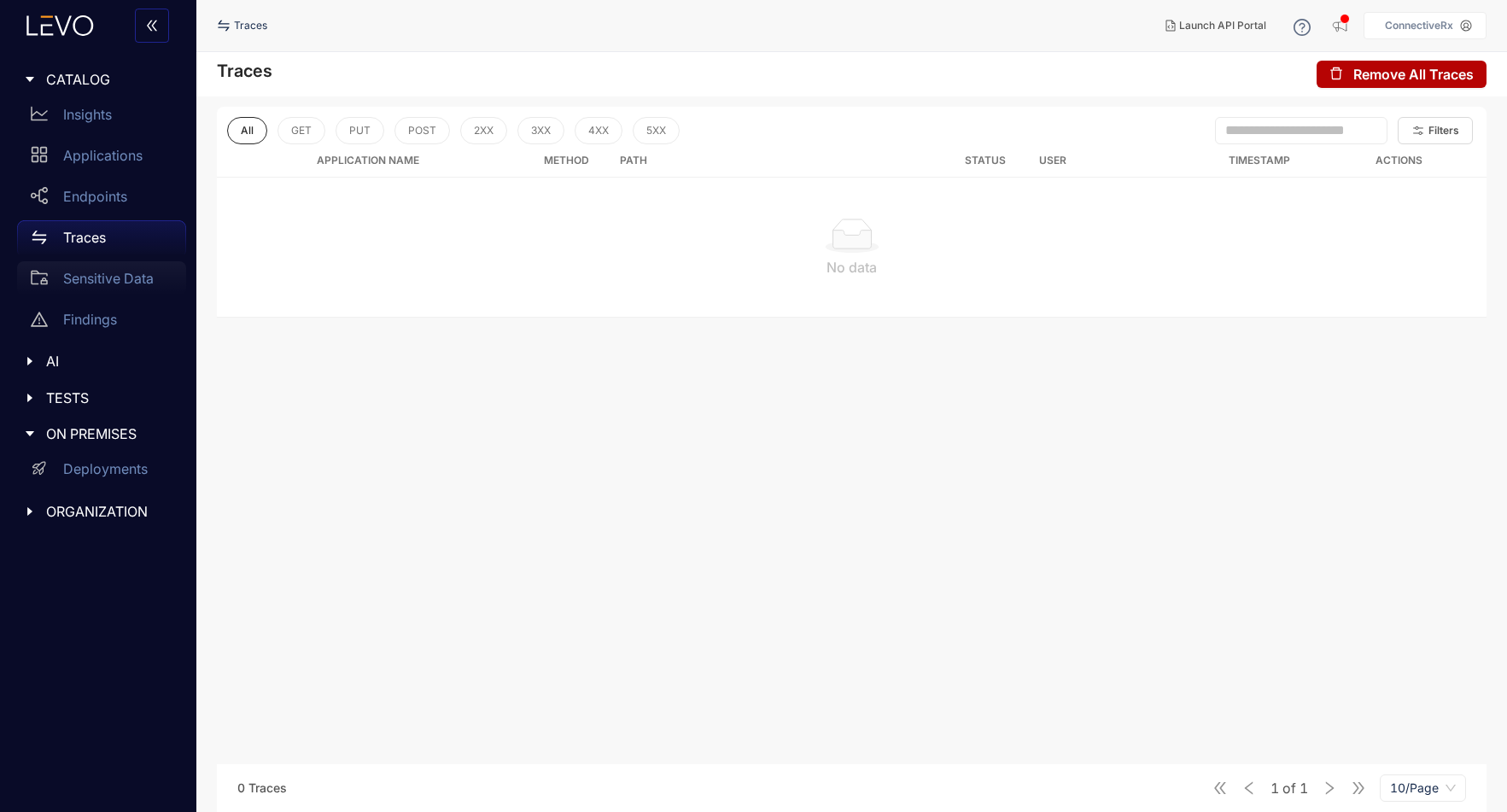
click at [87, 269] on div "Sensitive Data" at bounding box center [101, 277] width 169 height 34
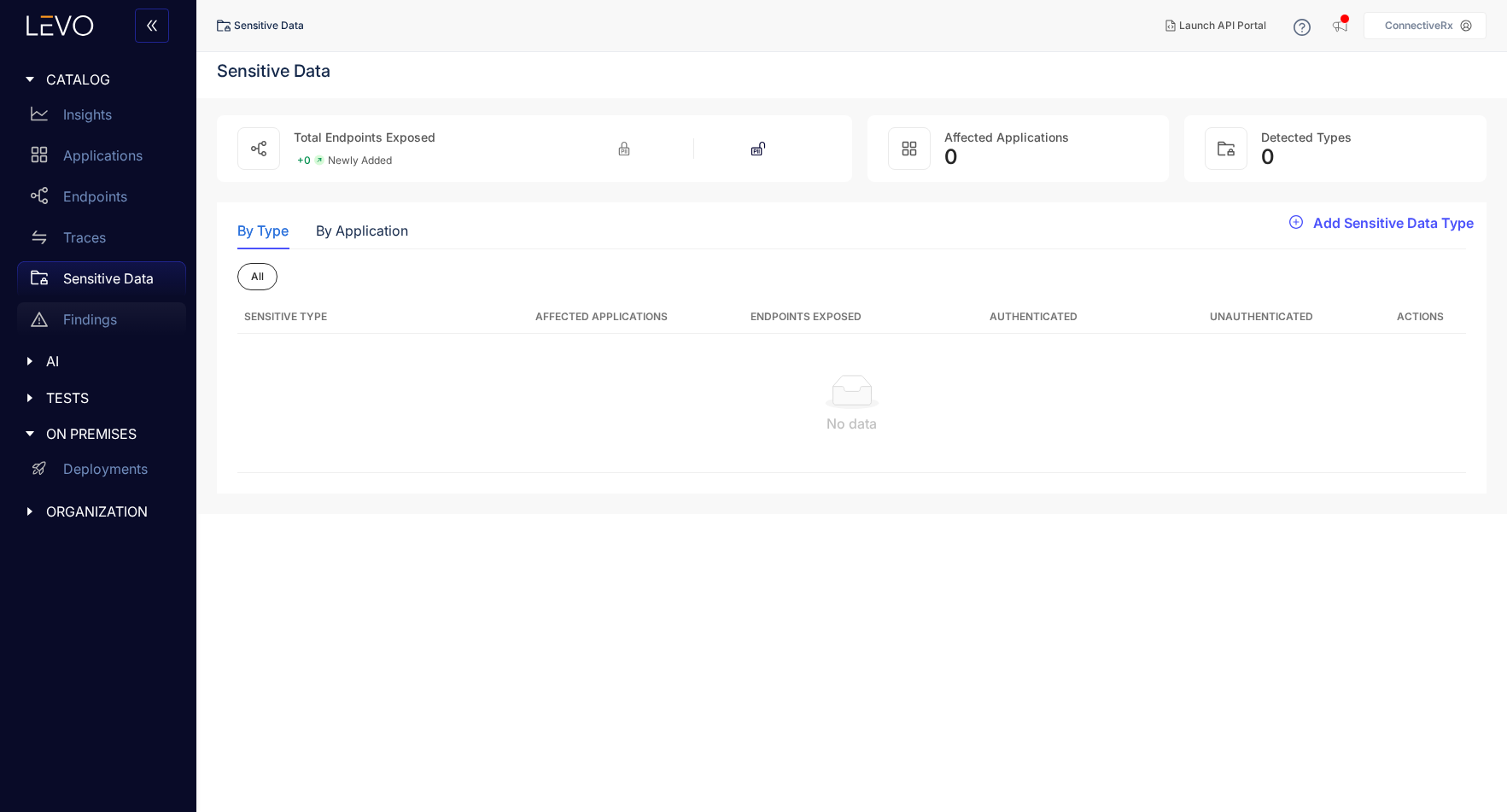
click at [84, 324] on p "Findings" at bounding box center [90, 319] width 53 height 16
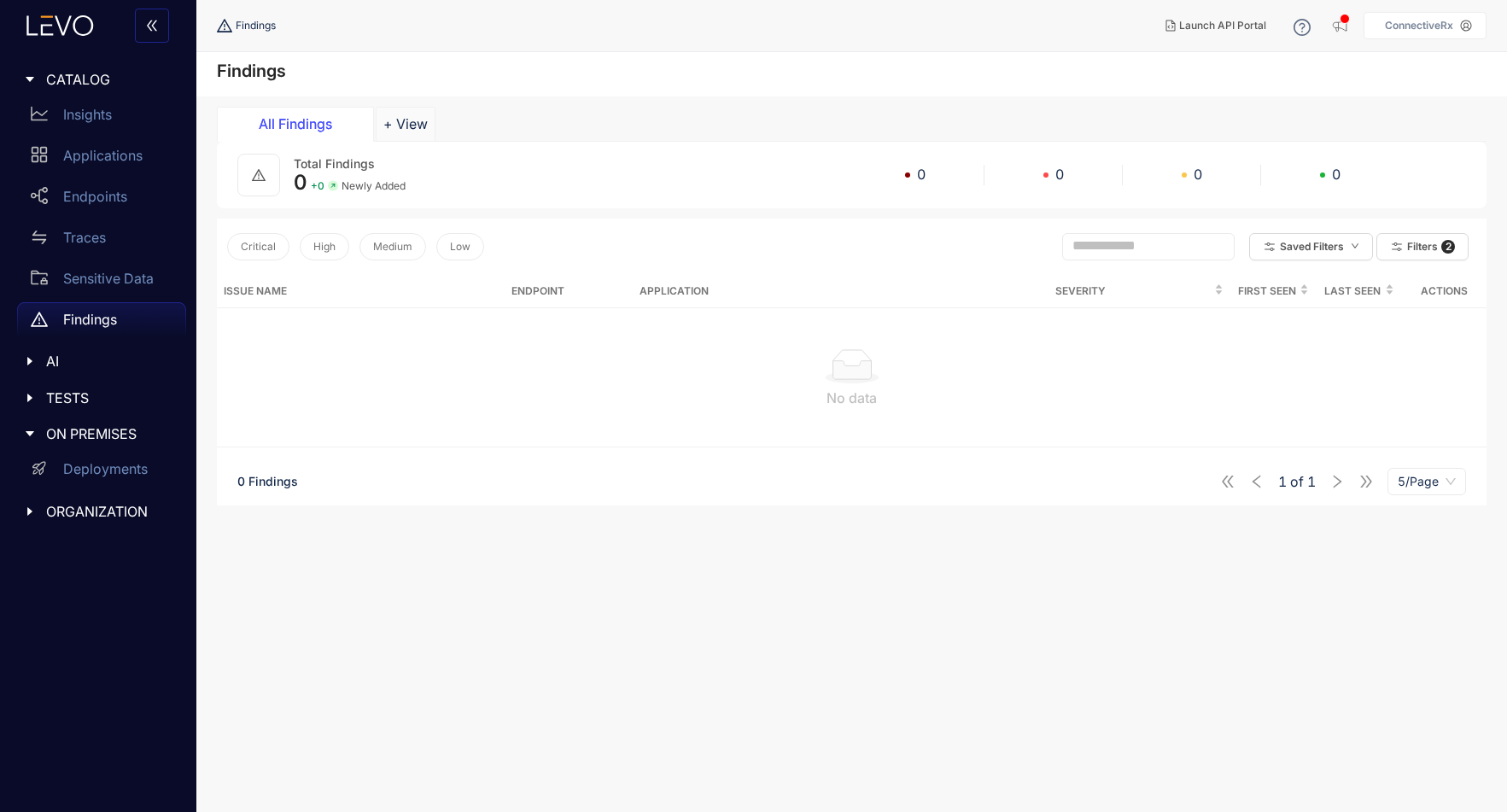
click at [46, 359] on span "AI" at bounding box center [109, 360] width 126 height 16
click at [40, 438] on div at bounding box center [35, 439] width 22 height 16
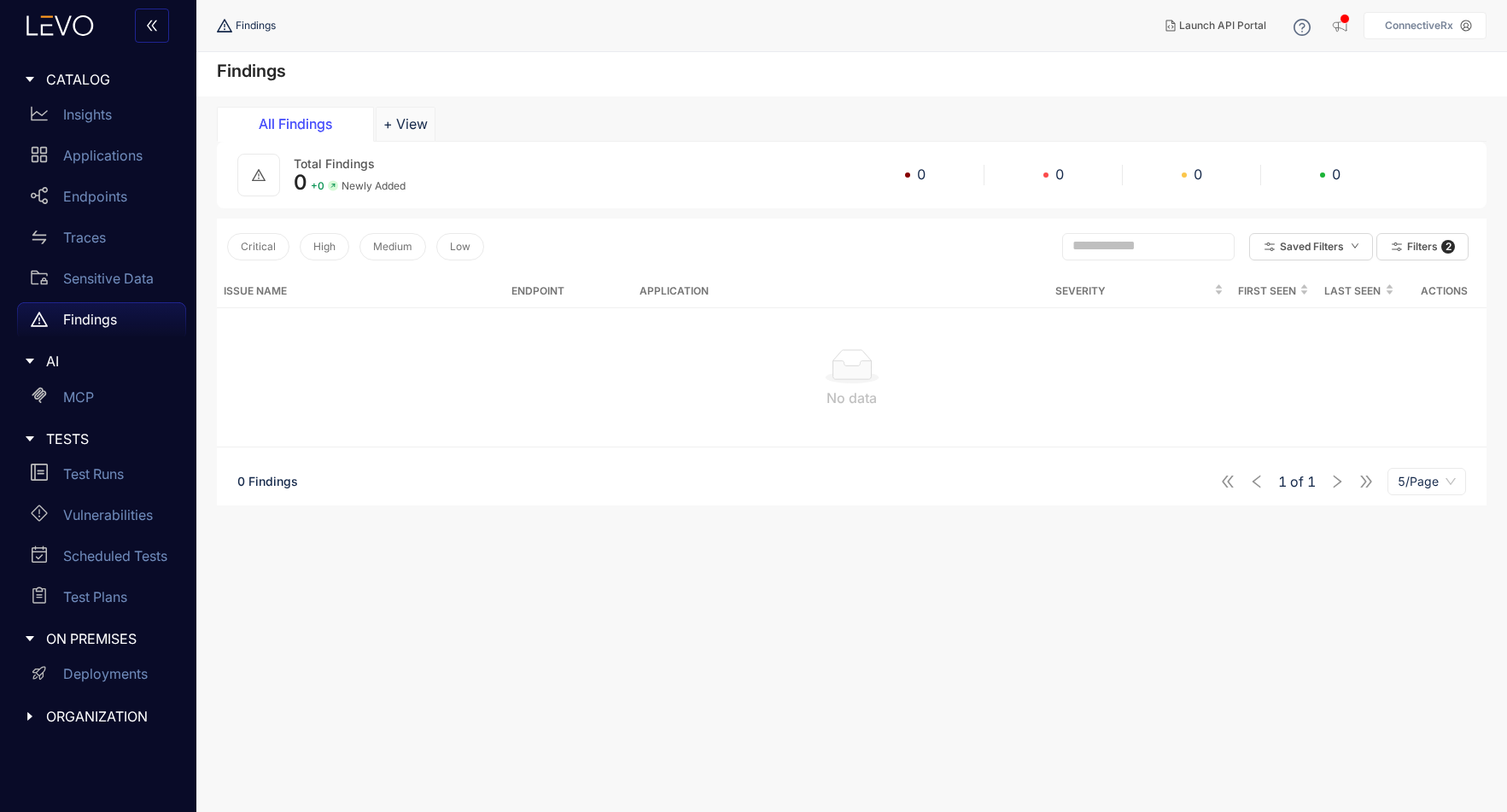
click at [20, 712] on div "ORGANIZATION" at bounding box center [98, 716] width 176 height 36
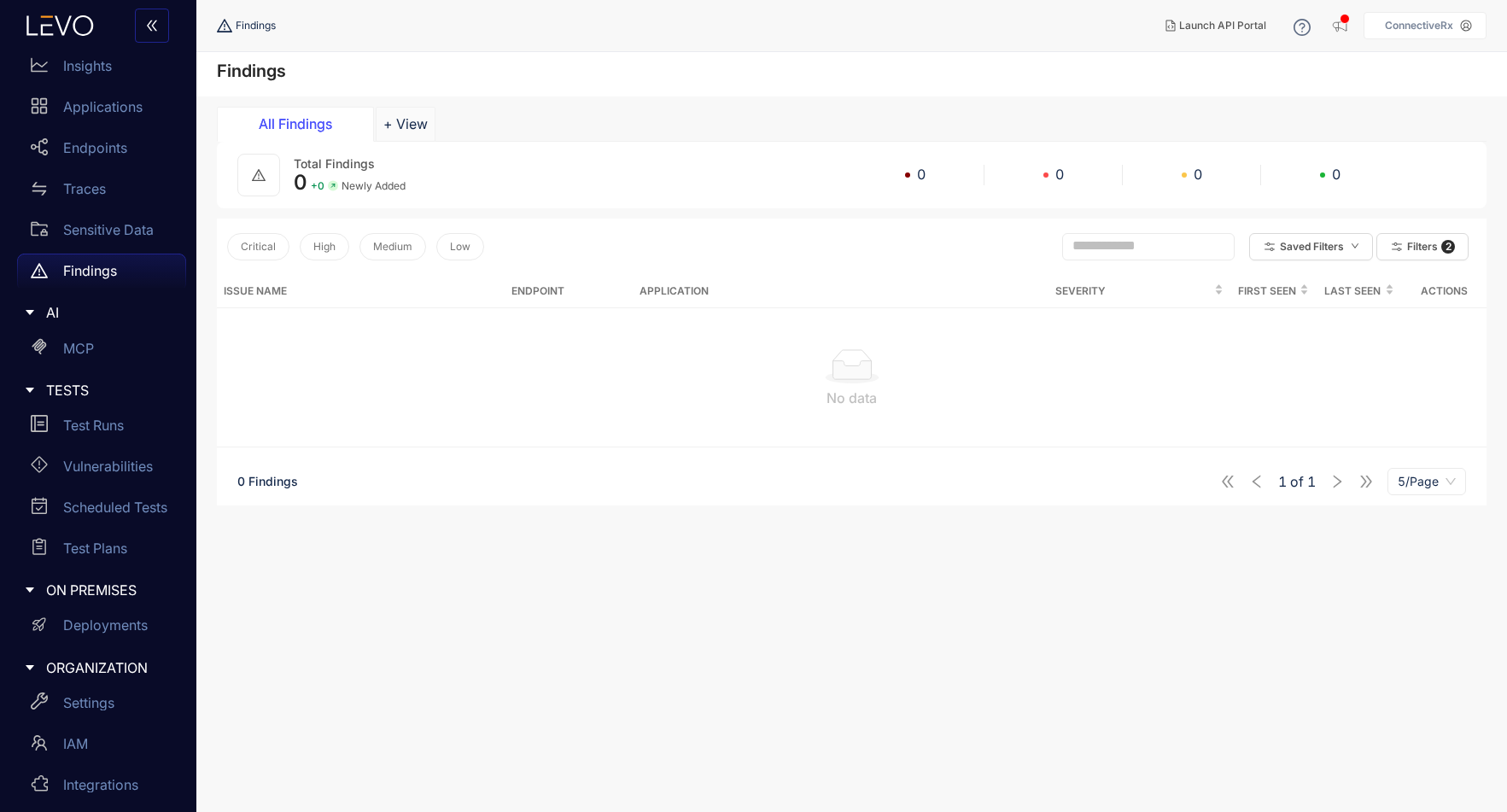
scroll to position [97, 0]
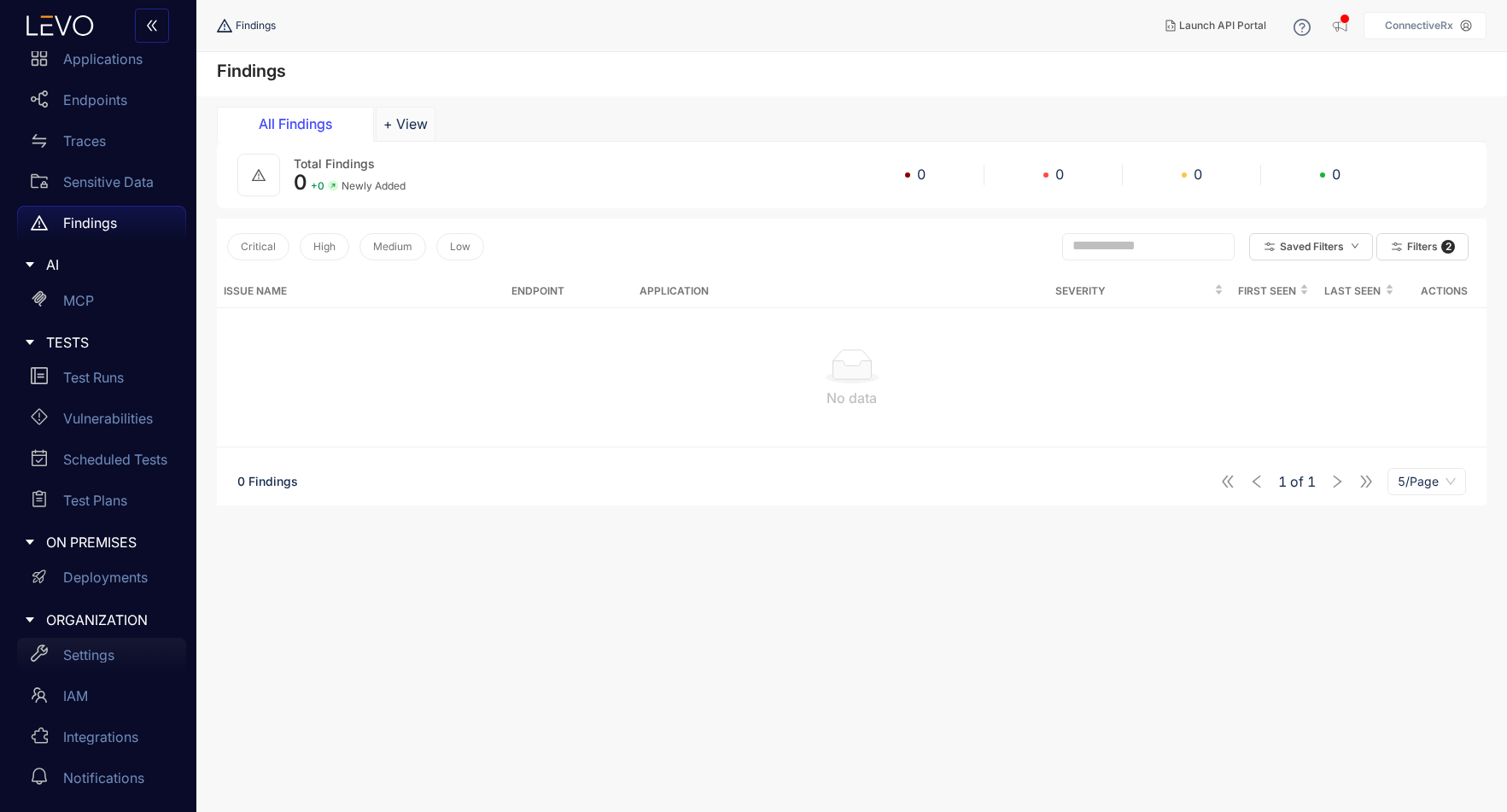
click at [87, 650] on p "Settings" at bounding box center [89, 654] width 52 height 16
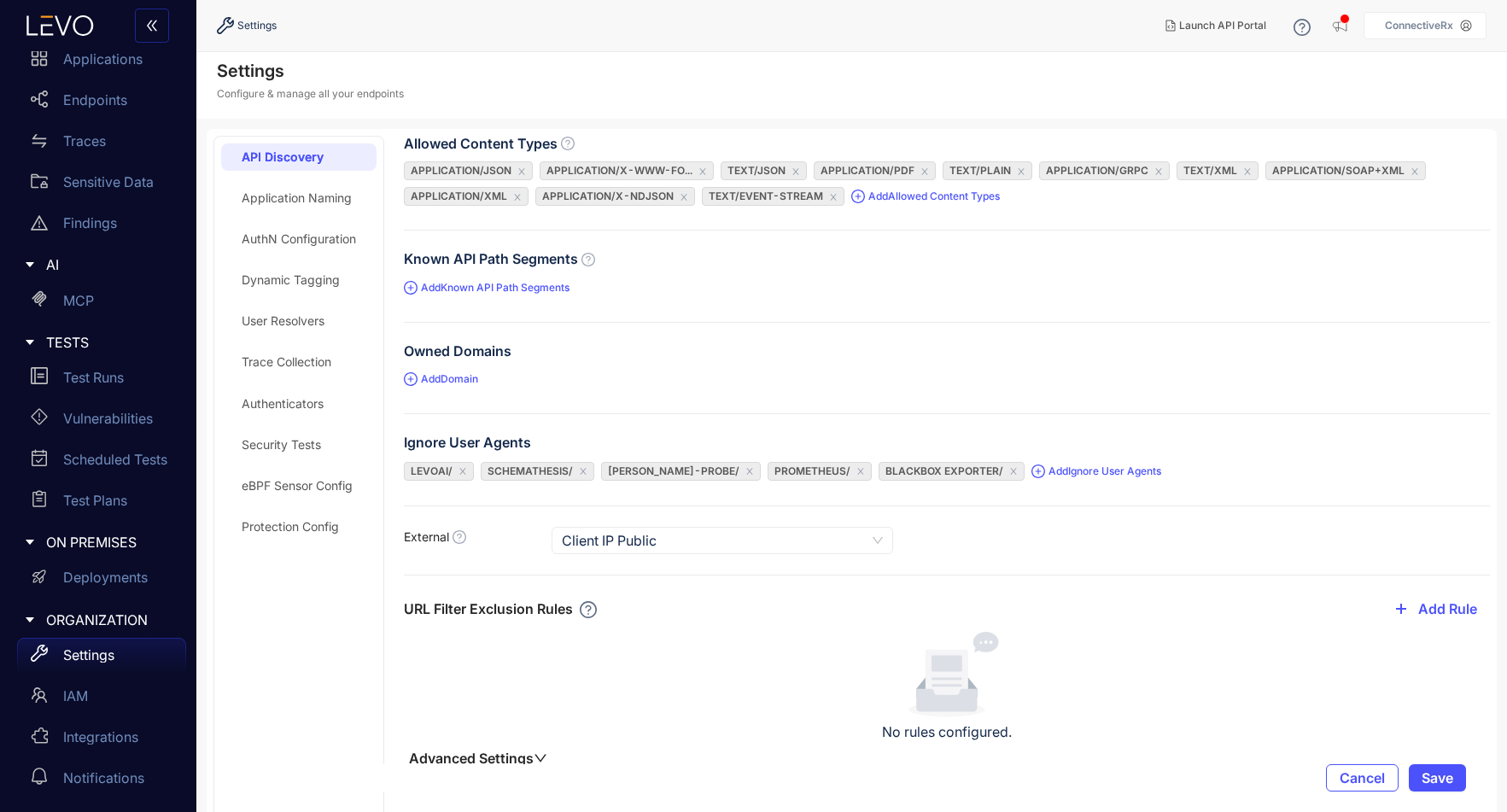
click at [288, 408] on div "Authenticators" at bounding box center [282, 404] width 82 height 14
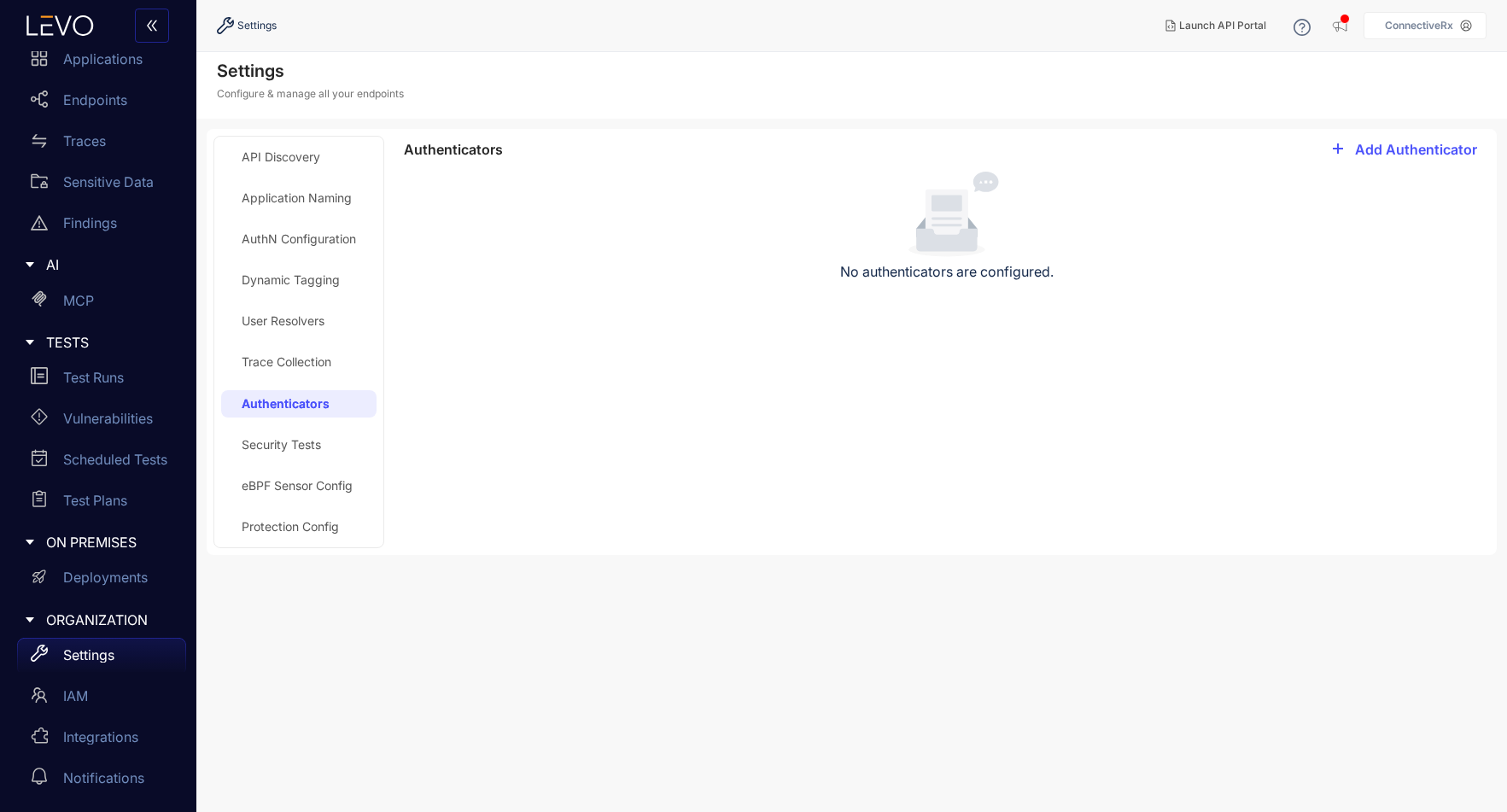
click at [315, 198] on div "Application Naming" at bounding box center [296, 197] width 110 height 14
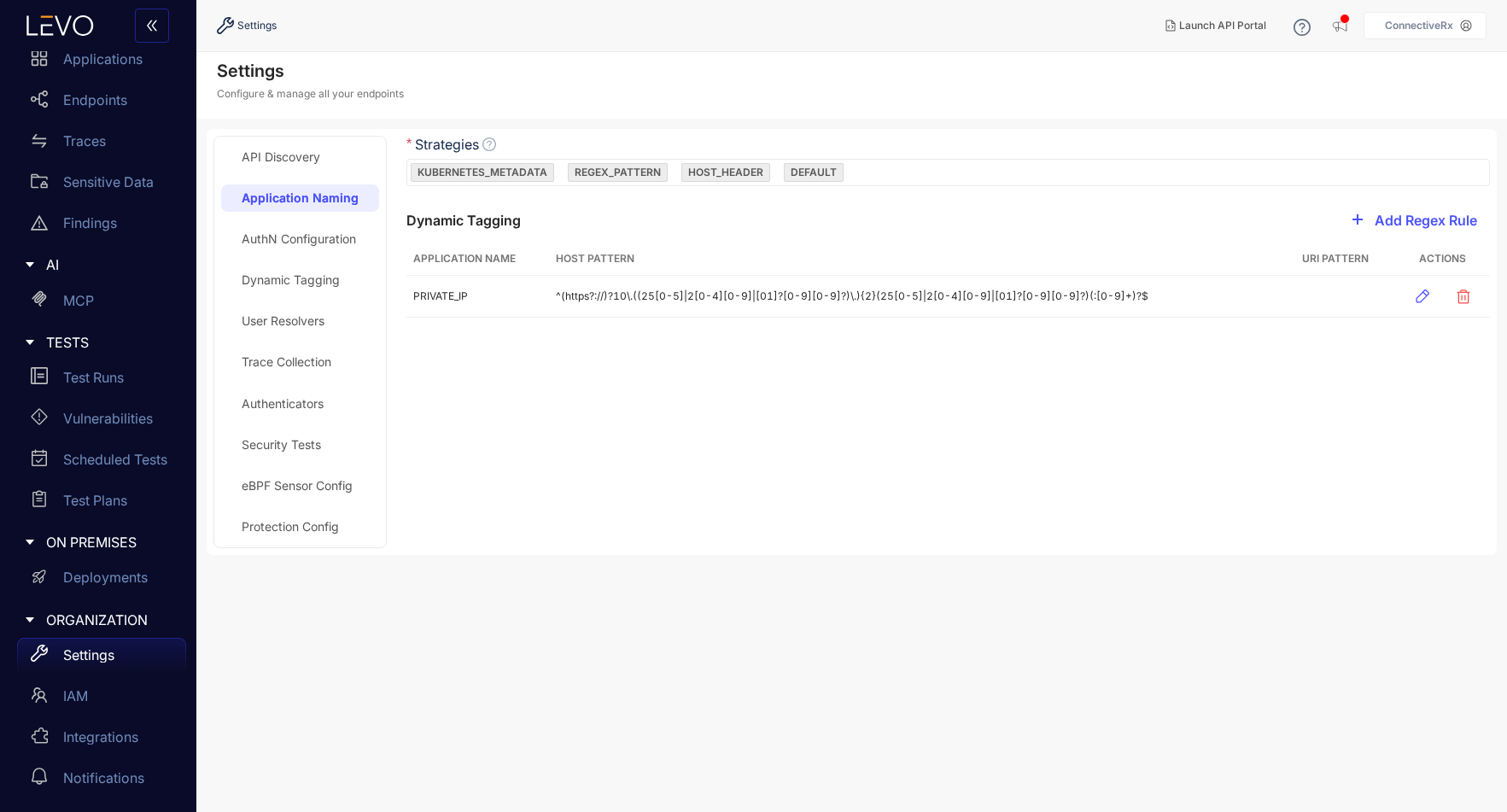
click at [277, 158] on div "API Discovery" at bounding box center [280, 157] width 78 height 14
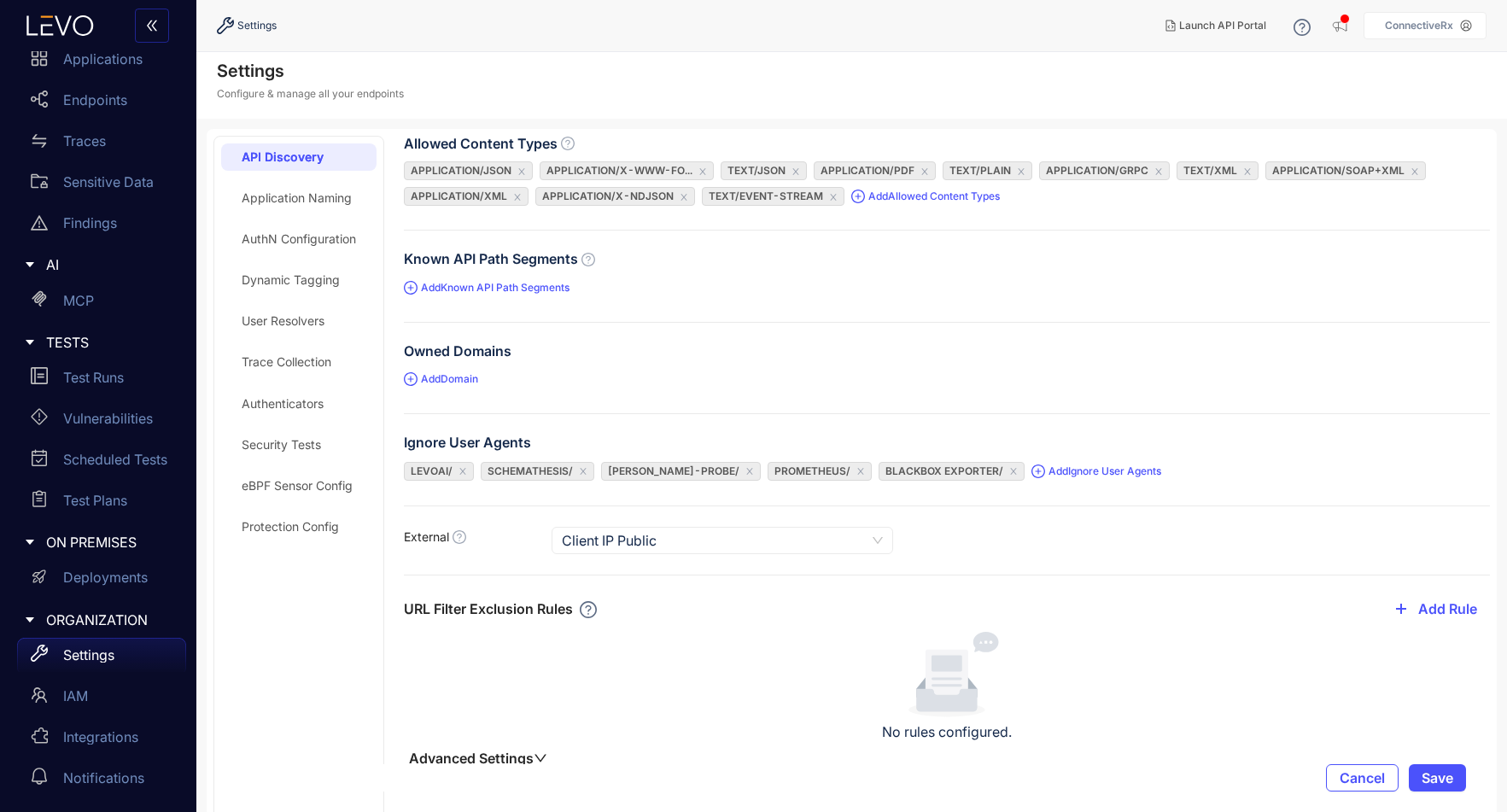
click at [281, 213] on div "API Discovery Application Naming AuthN Configuration Dynamic Tagging User Resol…" at bounding box center [299, 547] width 156 height 806
click at [280, 200] on div "Application Naming" at bounding box center [296, 197] width 110 height 14
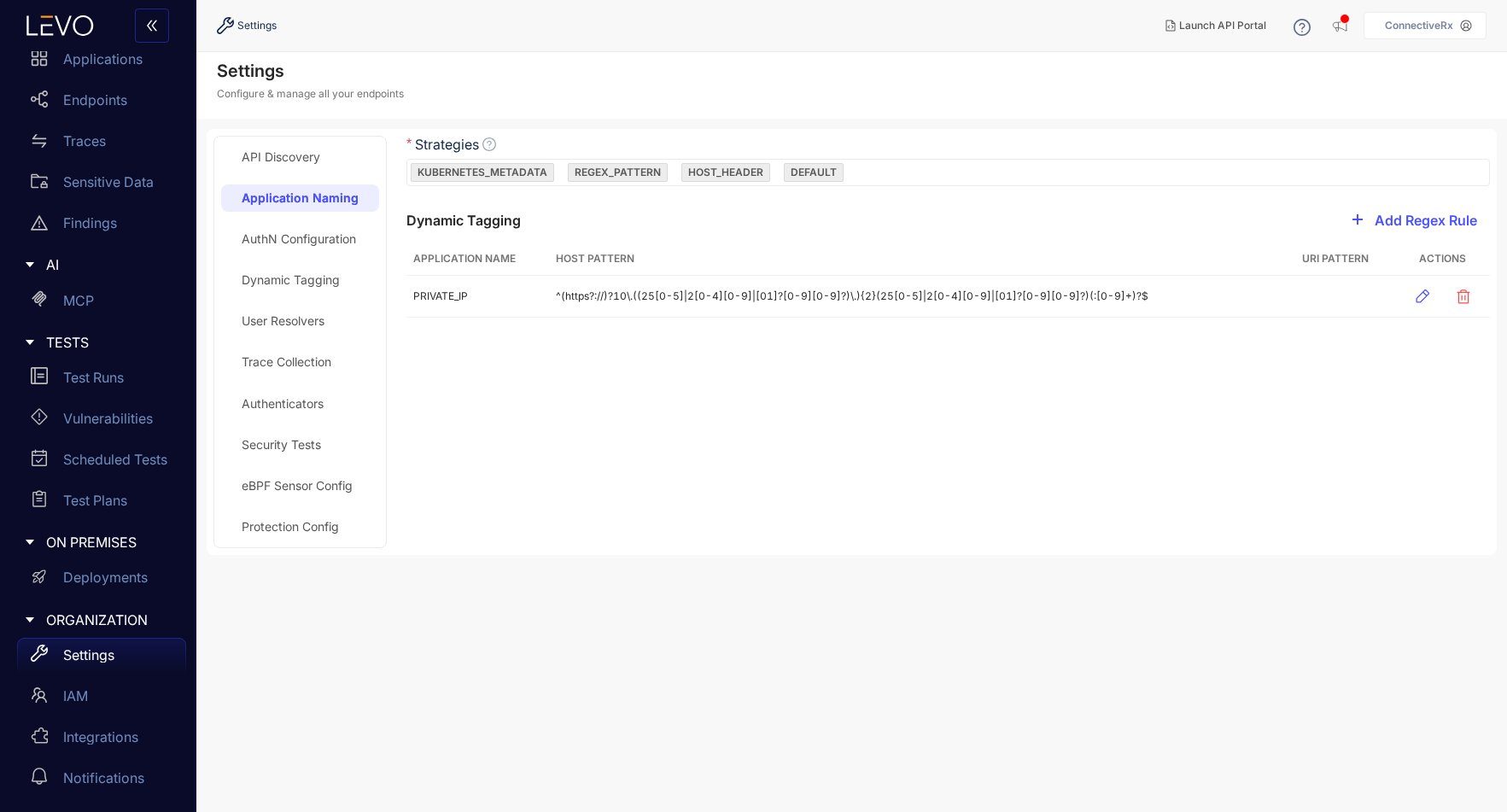
click at [283, 244] on div "AuthN Configuration" at bounding box center [299, 239] width 114 height 14
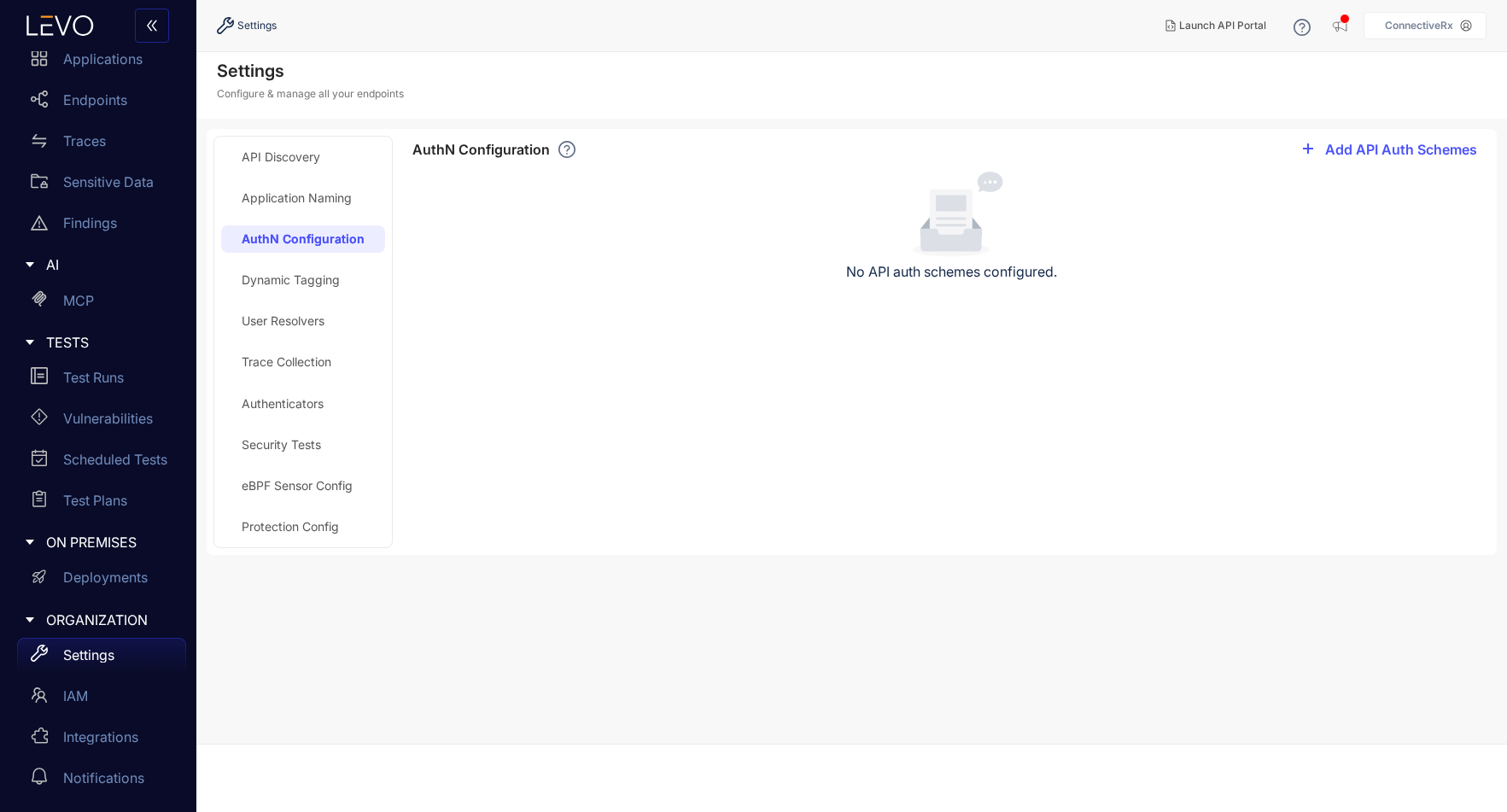
click at [273, 270] on div "Dynamic Tagging" at bounding box center [303, 280] width 164 height 28
click at [262, 314] on div "User Resolvers" at bounding box center [283, 321] width 83 height 14
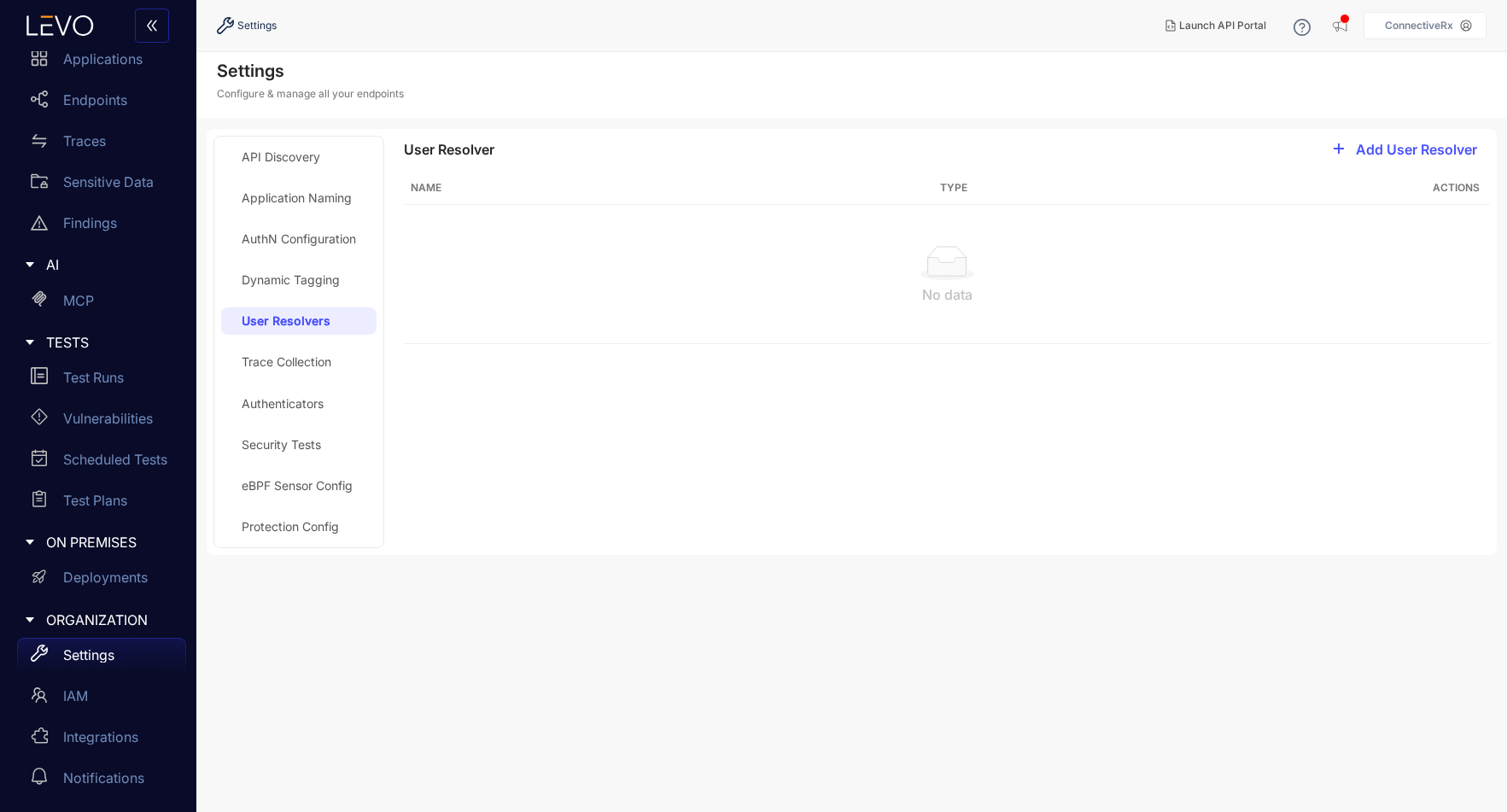
click at [263, 361] on div "Trace Collection" at bounding box center [286, 361] width 89 height 14
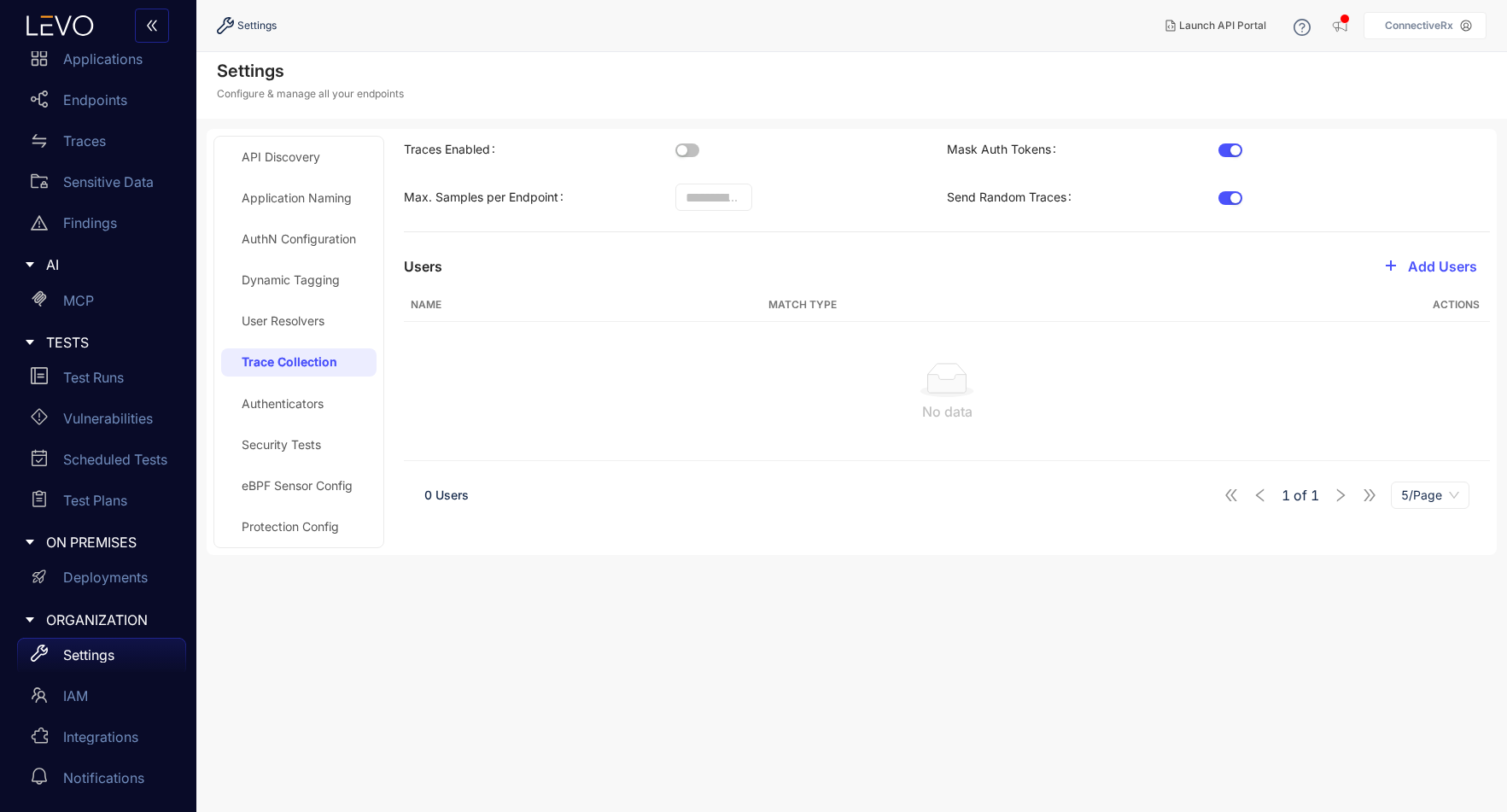
click at [262, 407] on div "Authenticators" at bounding box center [282, 404] width 82 height 14
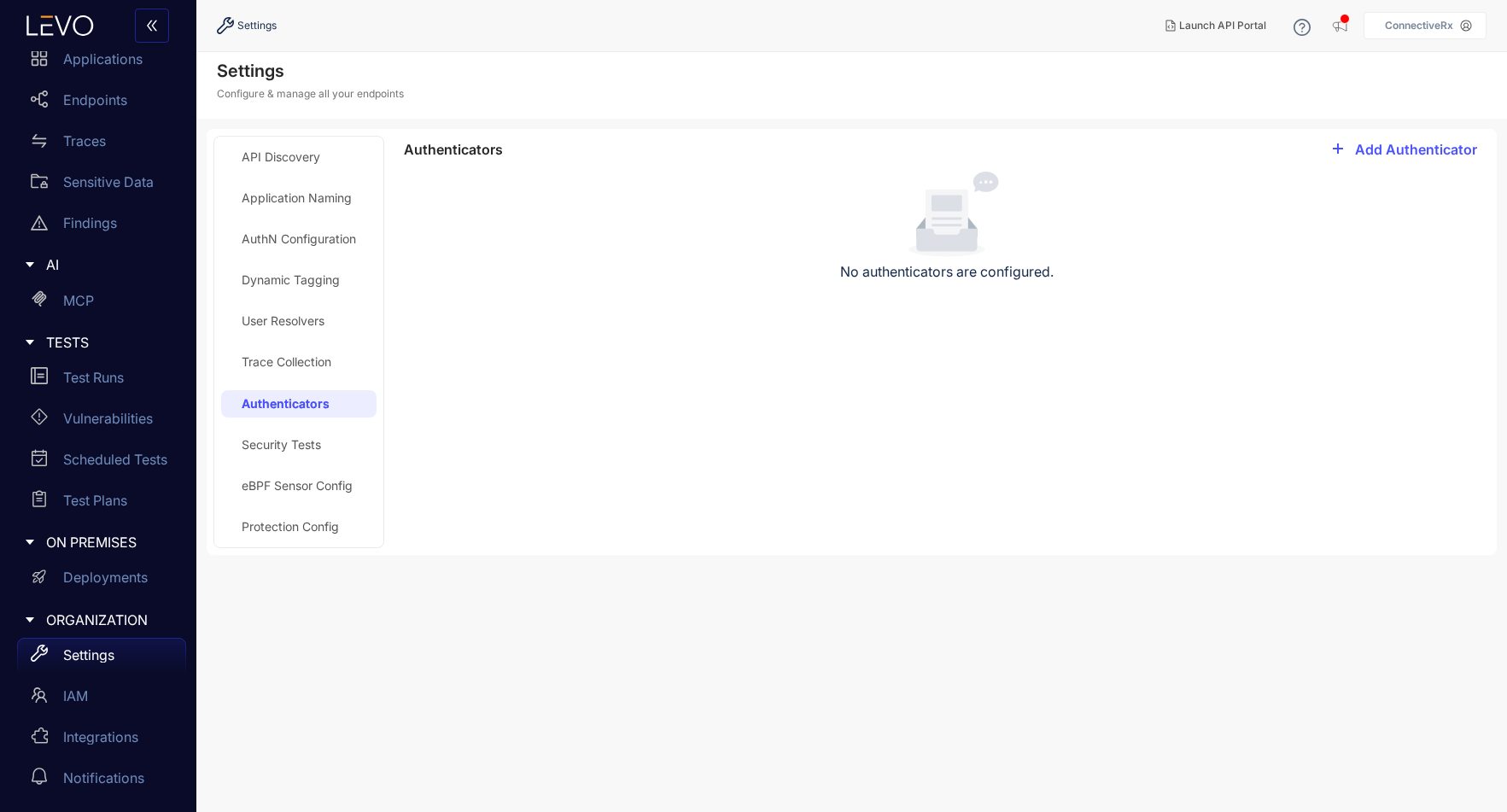
click at [255, 440] on div "Security Tests" at bounding box center [281, 444] width 79 height 14
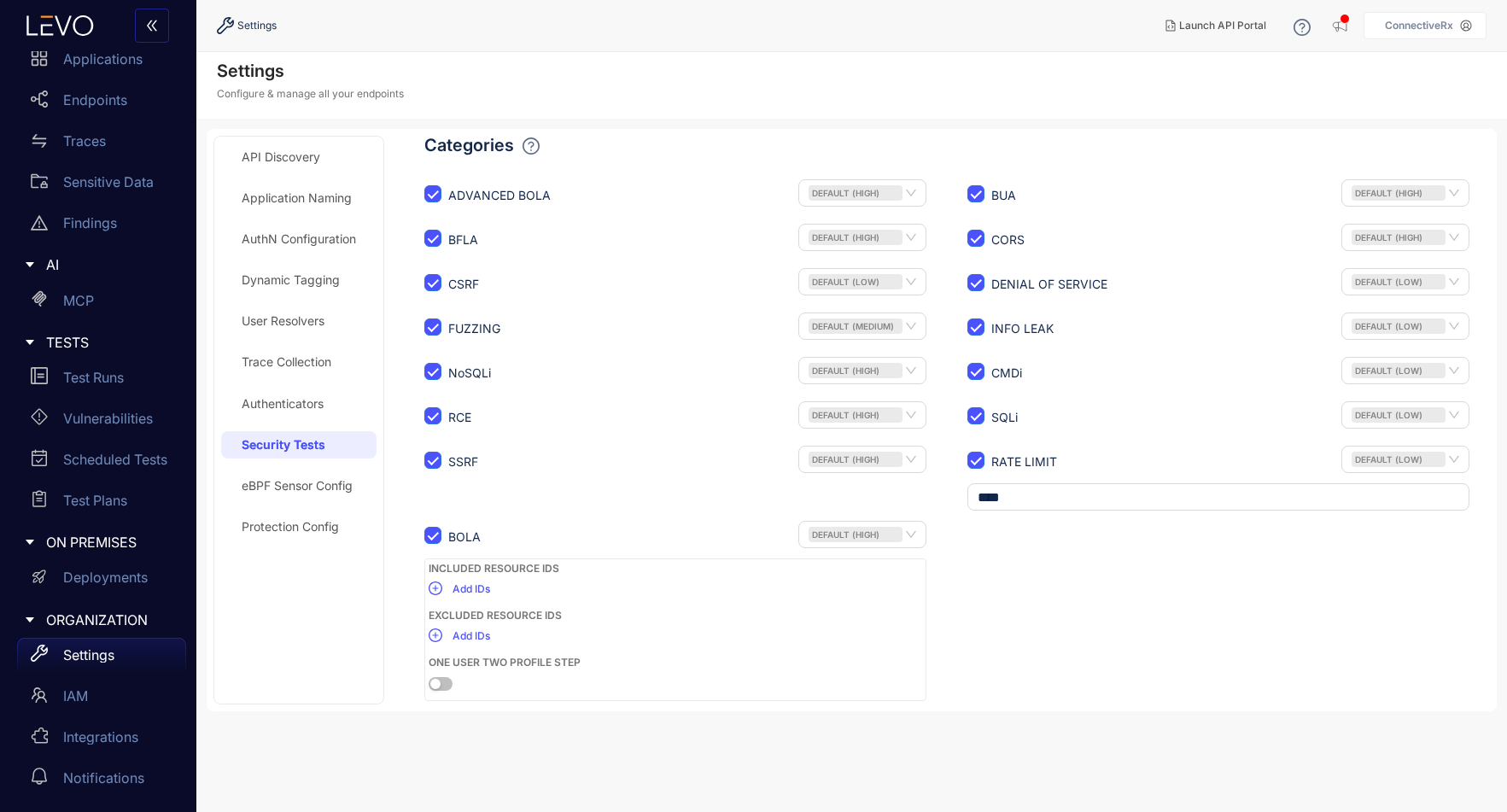
click at [259, 491] on div "eBPF Sensor Config" at bounding box center [297, 486] width 111 height 14
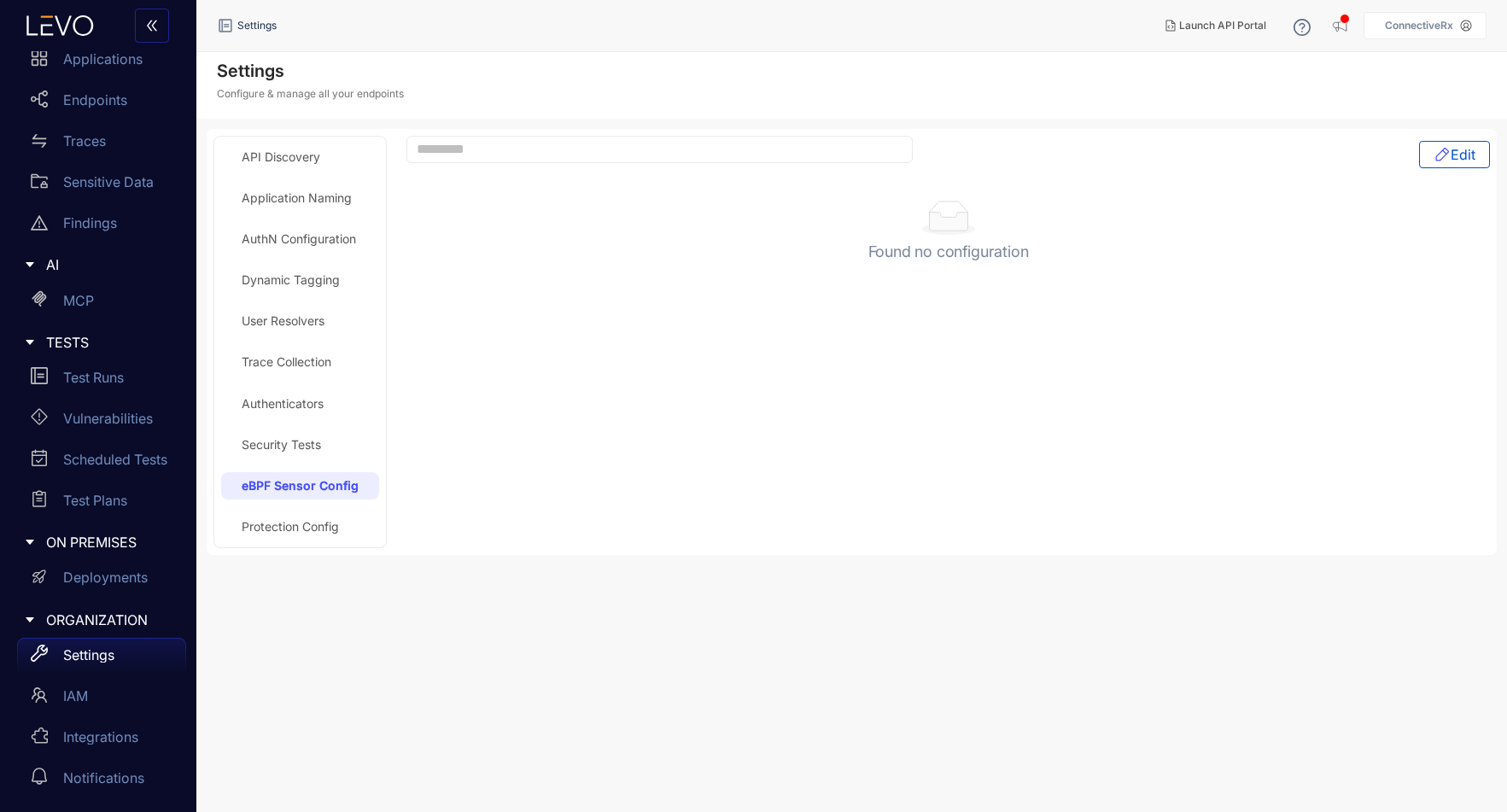
click at [259, 529] on div "Protection Config" at bounding box center [290, 526] width 98 height 14
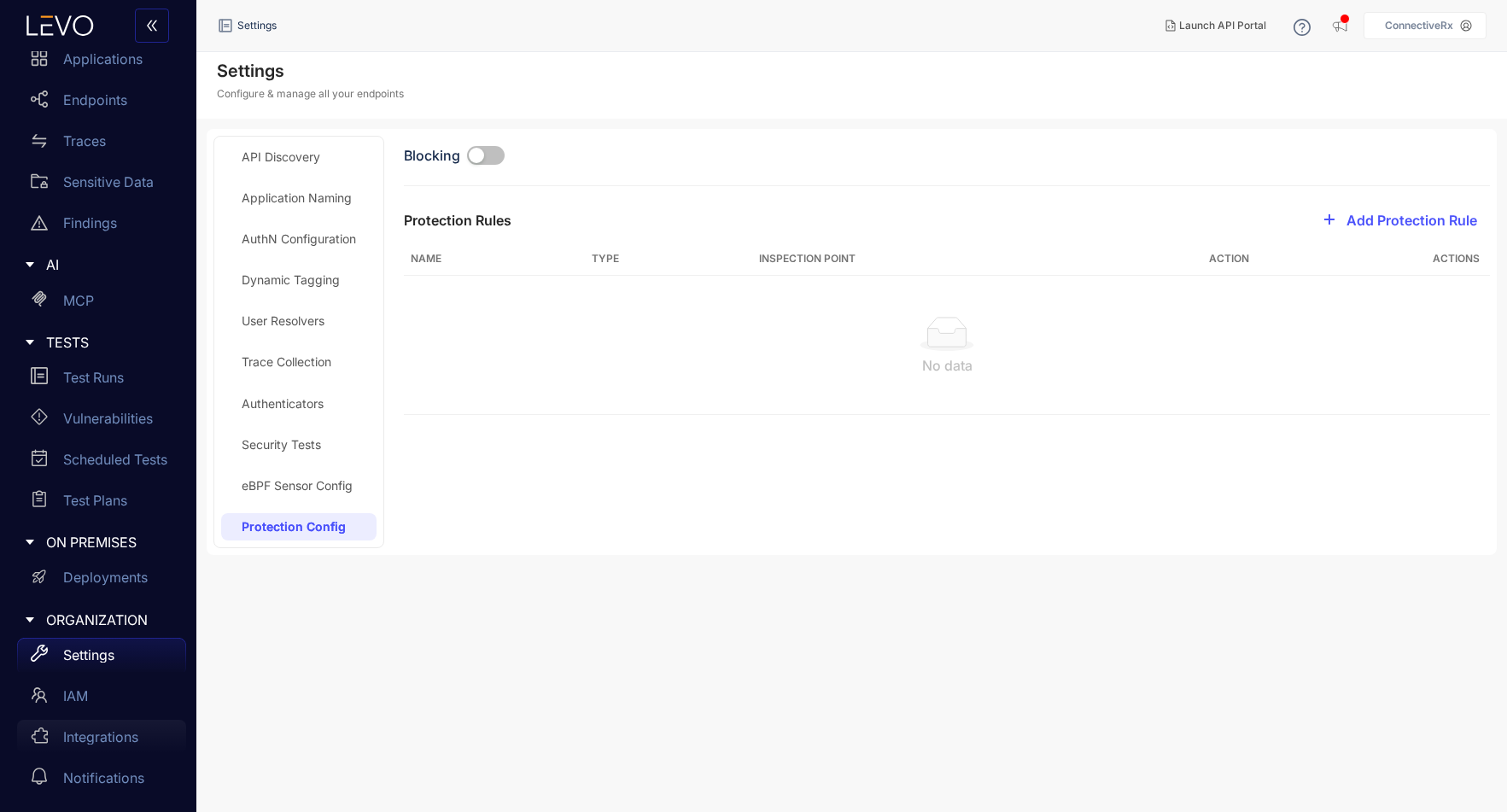
click at [101, 734] on p "Integrations" at bounding box center [101, 736] width 76 height 16
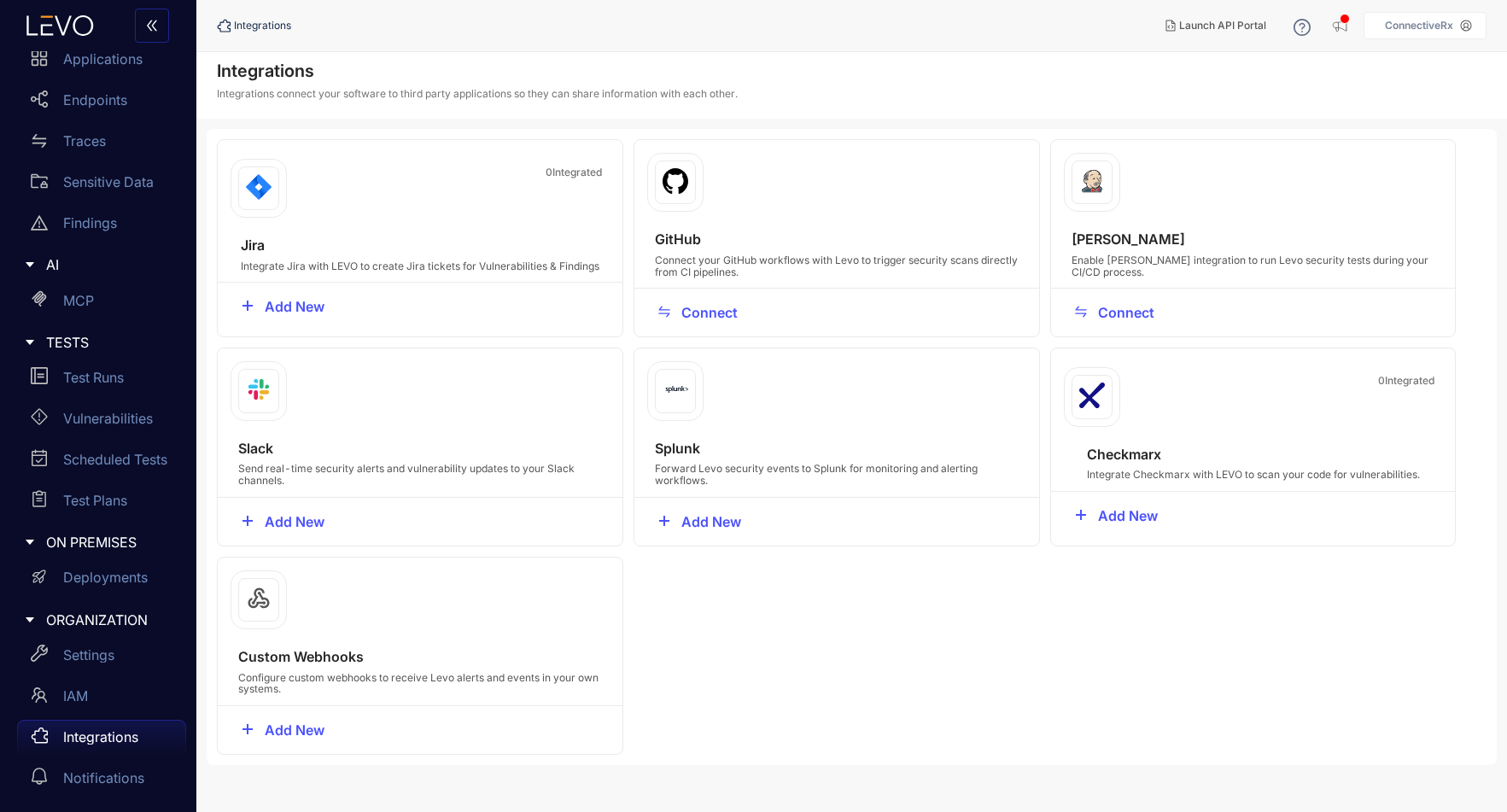
click at [1440, 27] on p "ConnectiveRx" at bounding box center [1419, 25] width 68 height 12
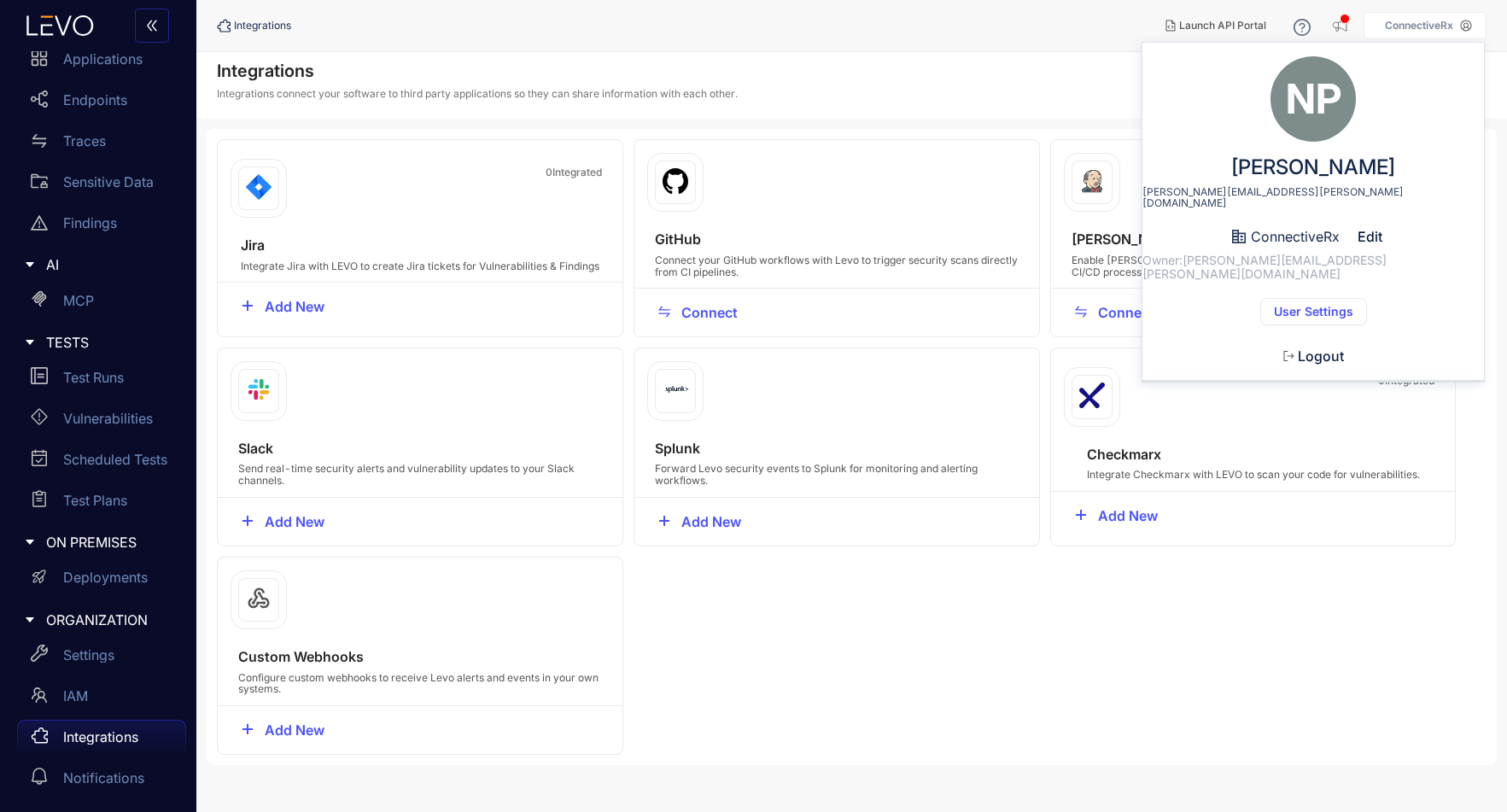
click at [1337, 272] on div "NP Nicholas Pasquarosa nicholas.pasquarosa@connectiverx.com ConnectiveRx Edit O…" at bounding box center [1313, 218] width 342 height 325
click at [1338, 298] on button "User Settings" at bounding box center [1313, 312] width 107 height 28
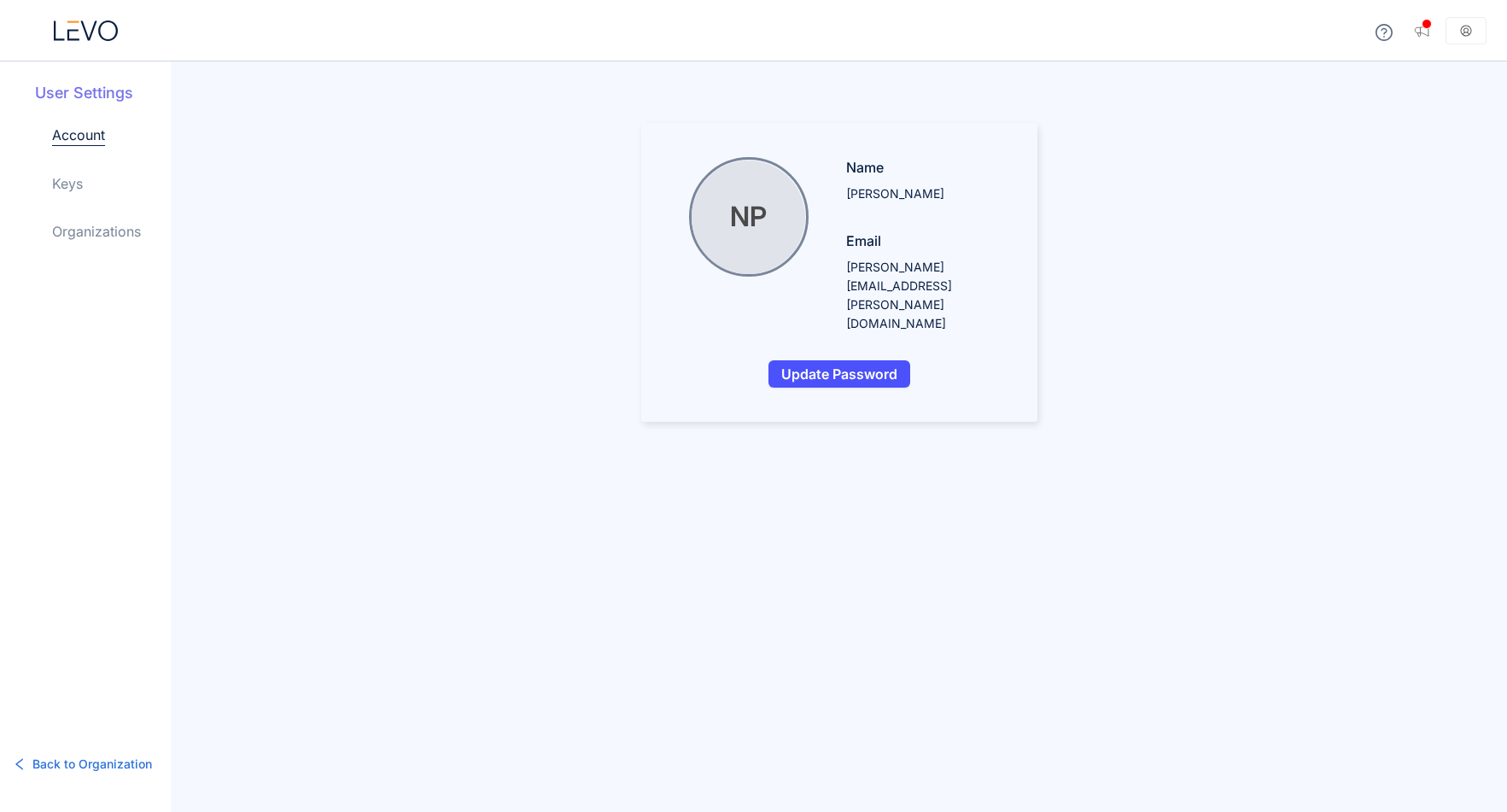
click at [54, 186] on link "Keys" at bounding box center [67, 183] width 30 height 20
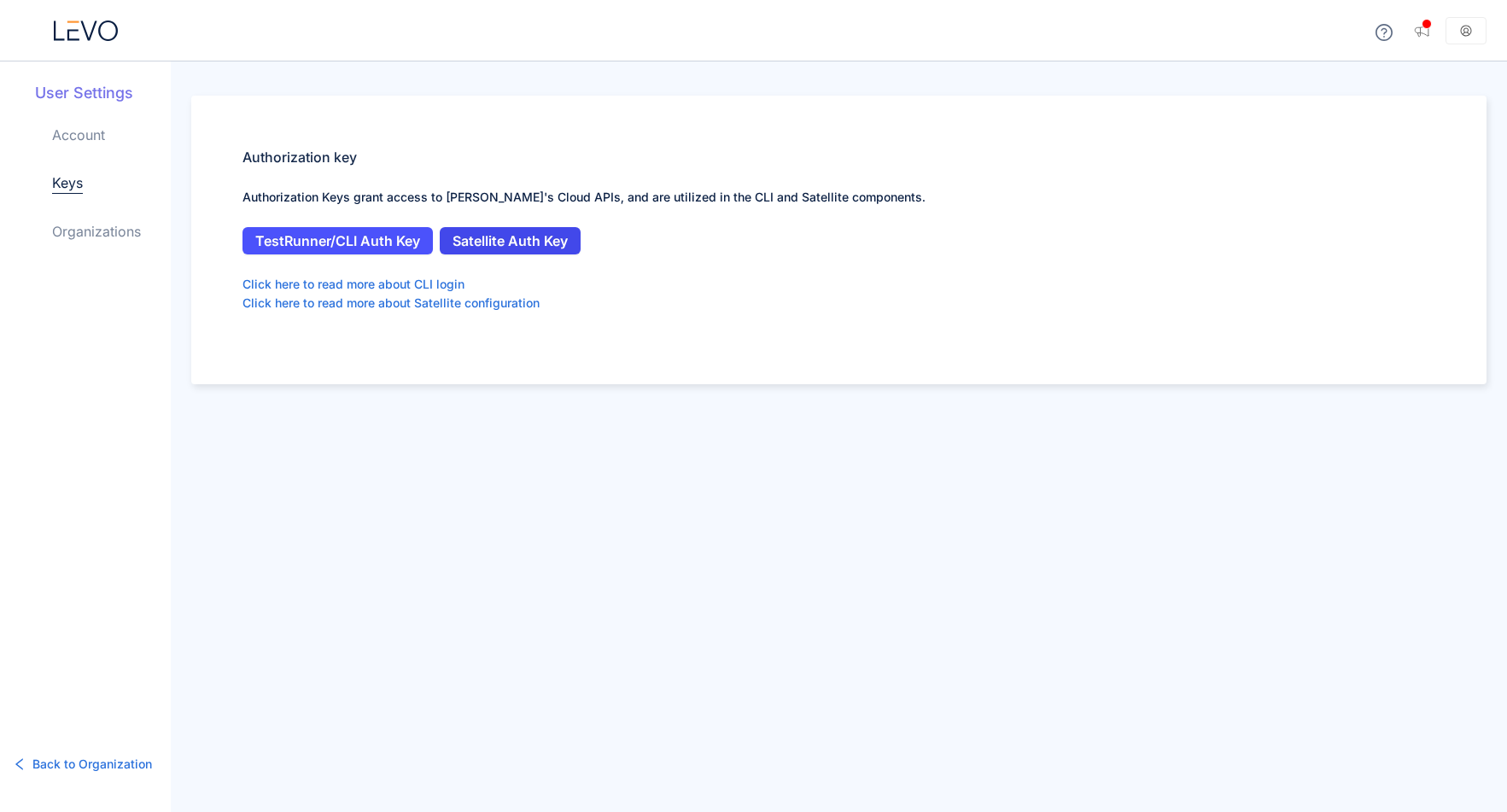
click at [504, 241] on span "Satellite Auth Key" at bounding box center [510, 241] width 115 height 16
click at [1466, 35] on icon at bounding box center [1466, 30] width 11 height 11
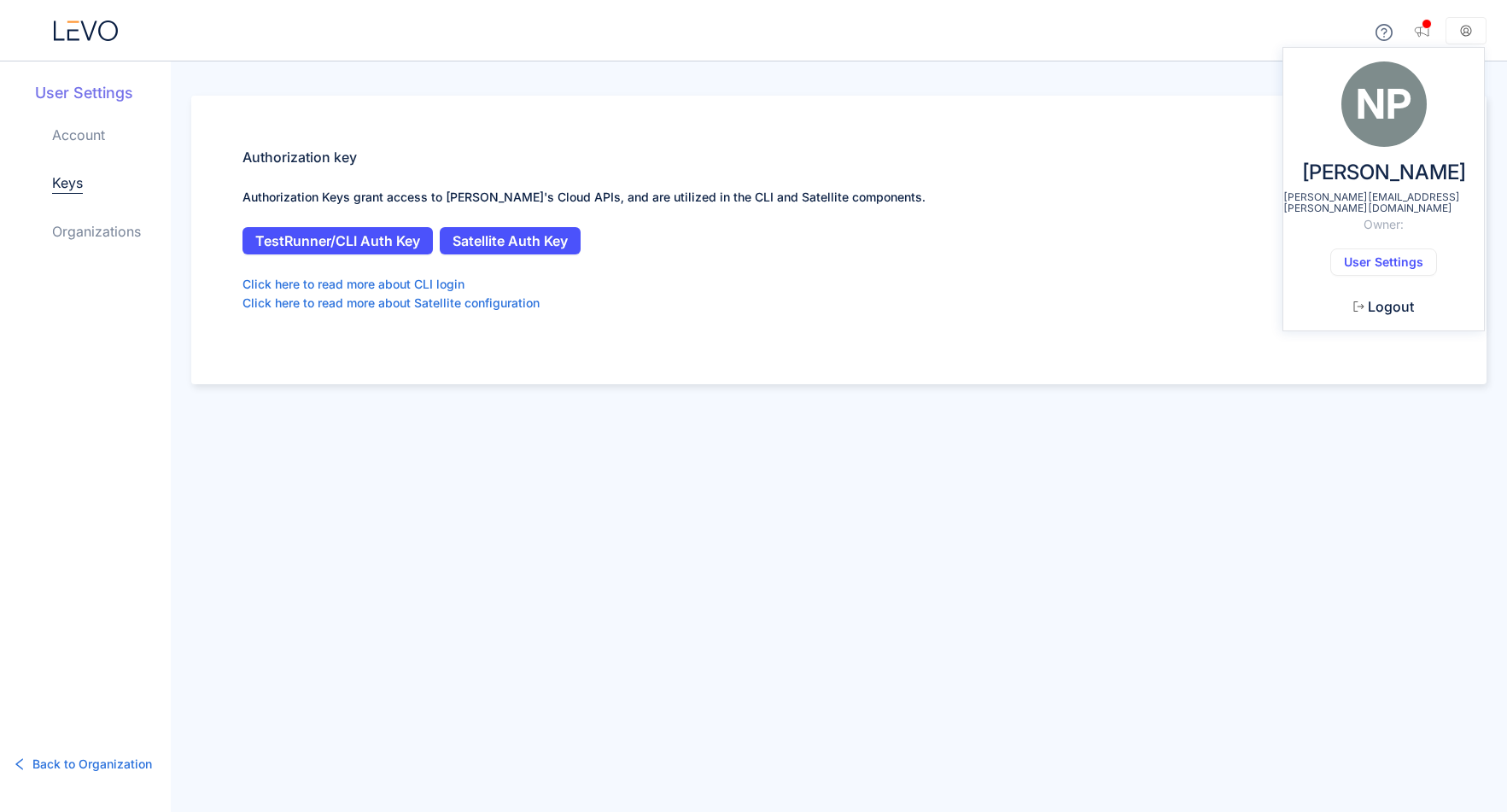
click at [1395, 299] on span "Logout" at bounding box center [1391, 306] width 46 height 16
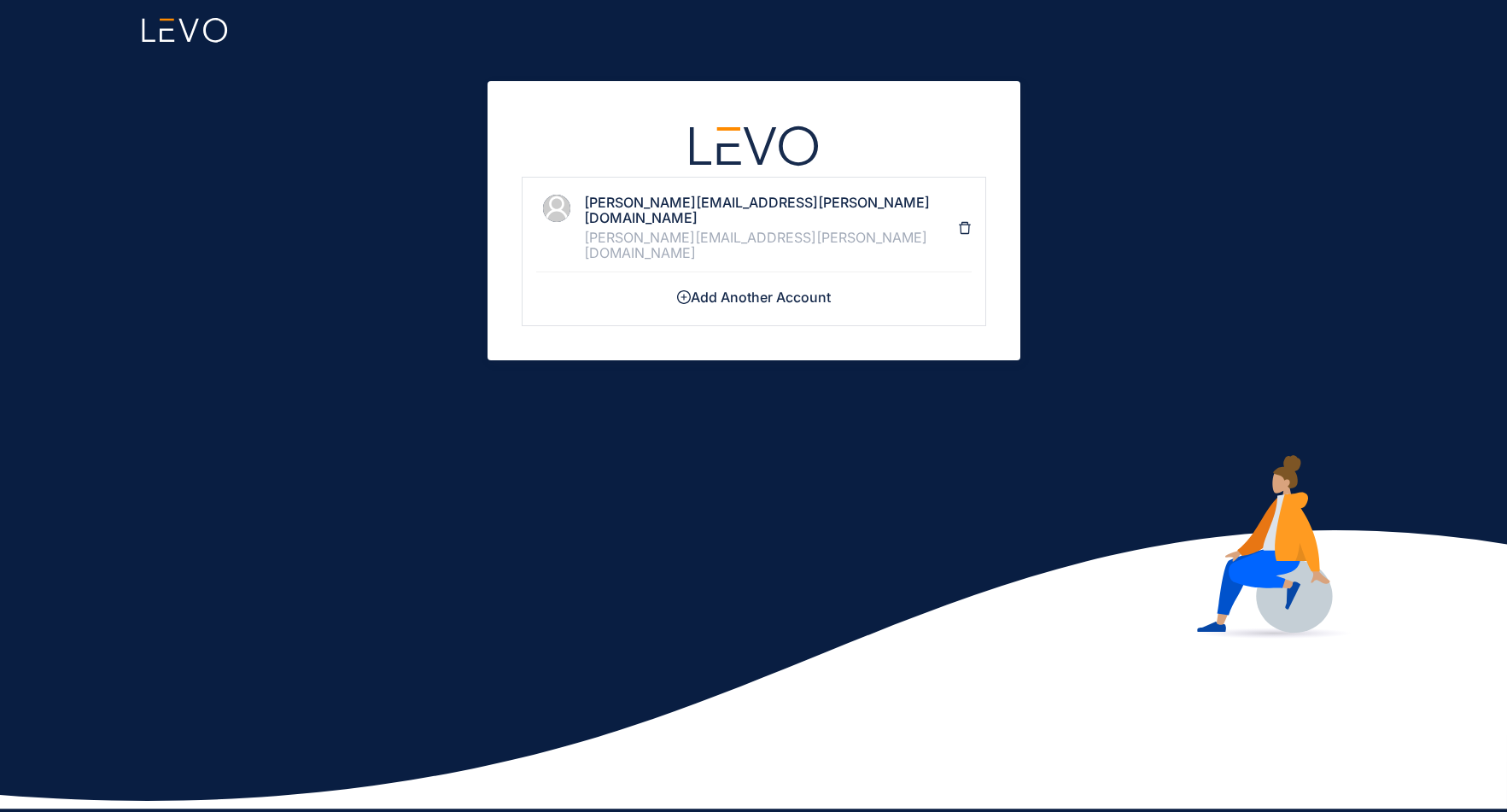
click at [303, 110] on div "nicholas.pasquarosa@connectiverx.com nicholas.pasquarosa@connectiverx.com Add A…" at bounding box center [753, 406] width 1507 height 812
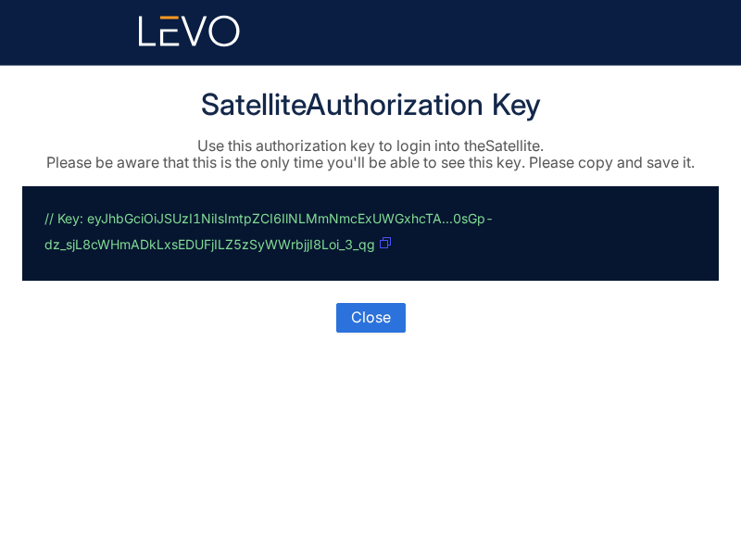
click at [387, 243] on icon "button" at bounding box center [385, 242] width 11 height 11
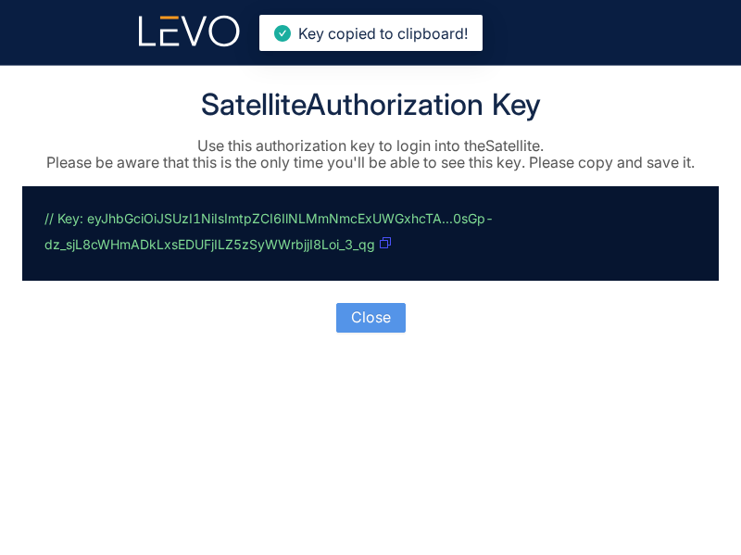
click at [388, 317] on span "Close" at bounding box center [371, 316] width 40 height 17
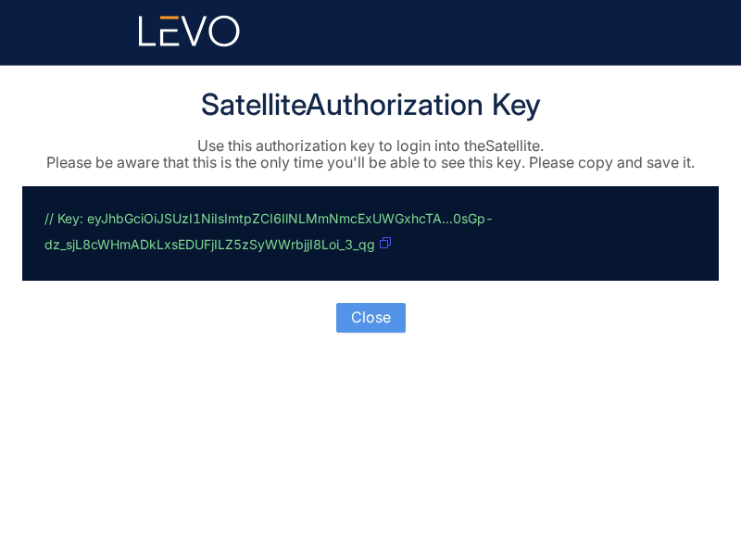
click at [370, 314] on span "Close" at bounding box center [371, 316] width 40 height 17
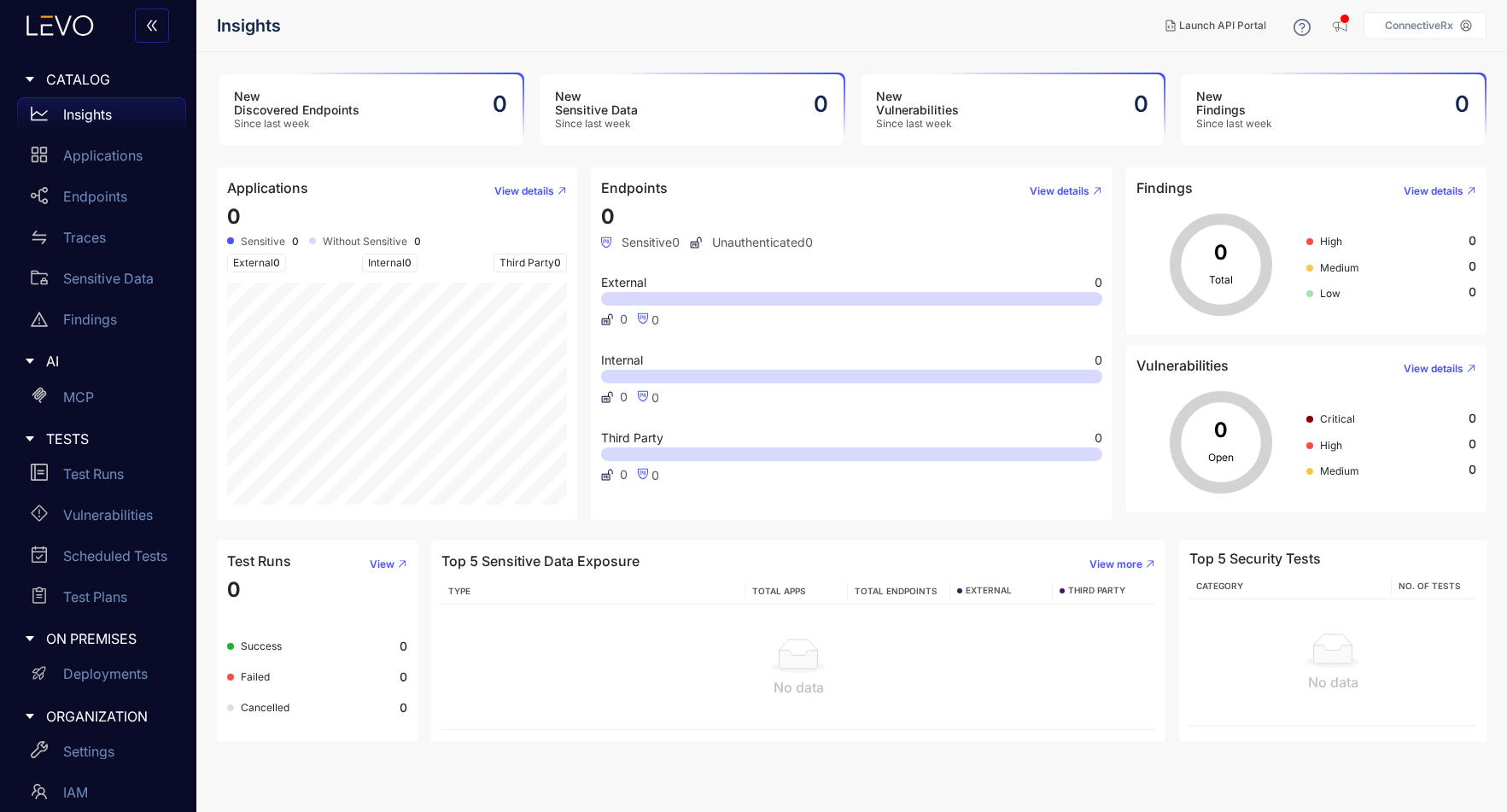
click at [1419, 22] on p "ConnectiveRx" at bounding box center [1419, 25] width 68 height 12
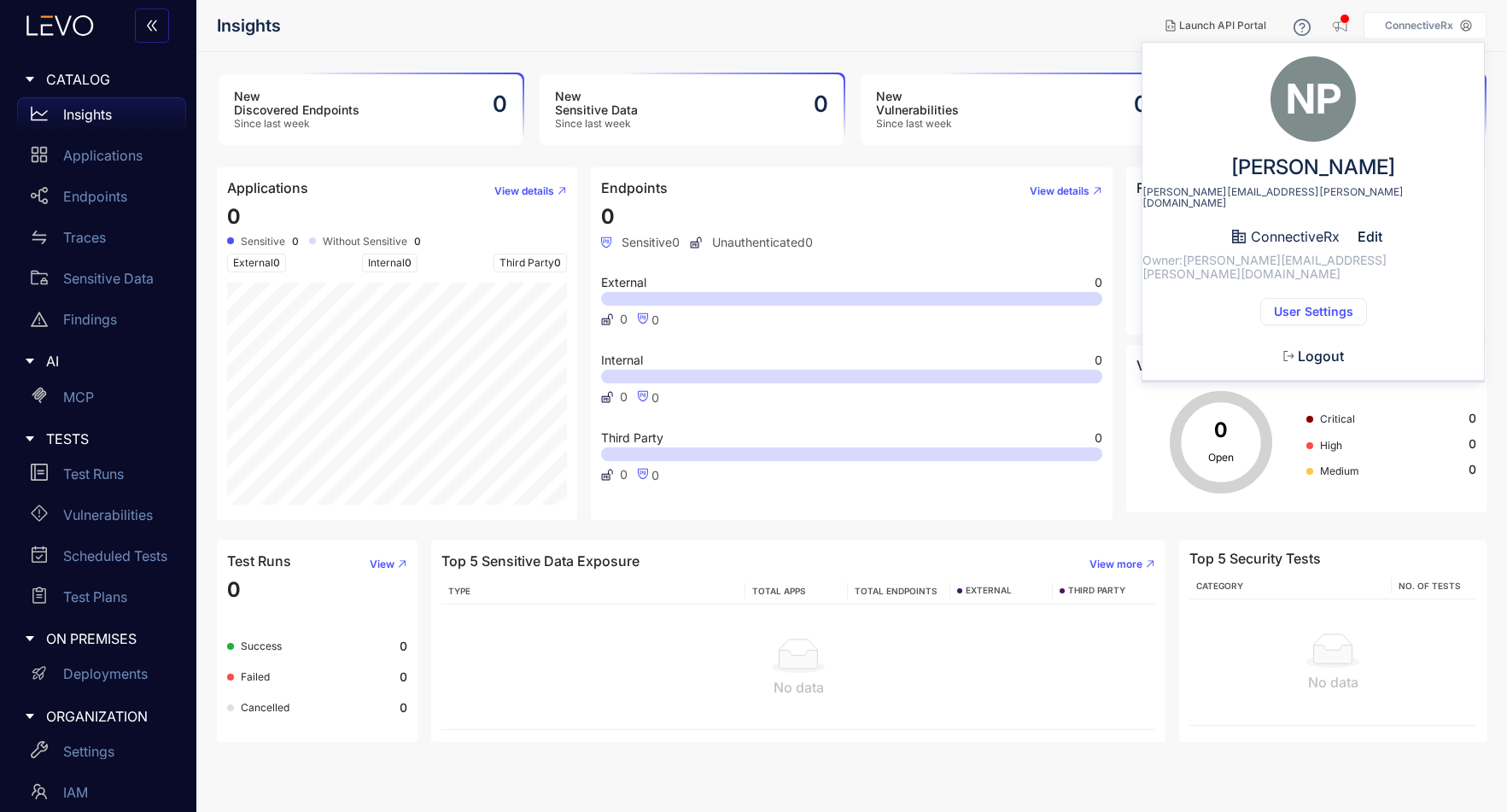
click at [1325, 305] on span "User Settings" at bounding box center [1313, 312] width 79 height 14
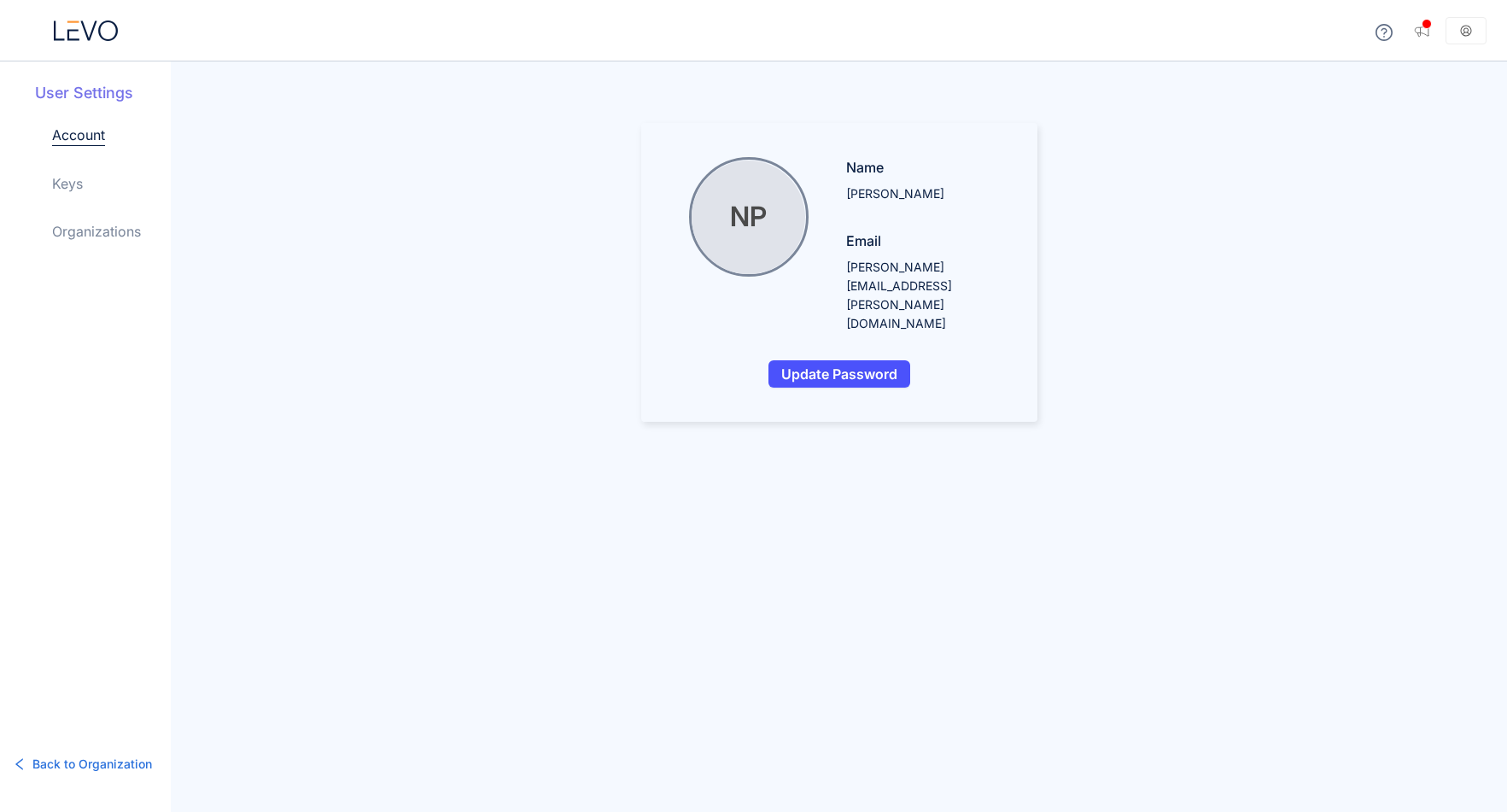
click at [77, 187] on link "Keys" at bounding box center [67, 183] width 30 height 20
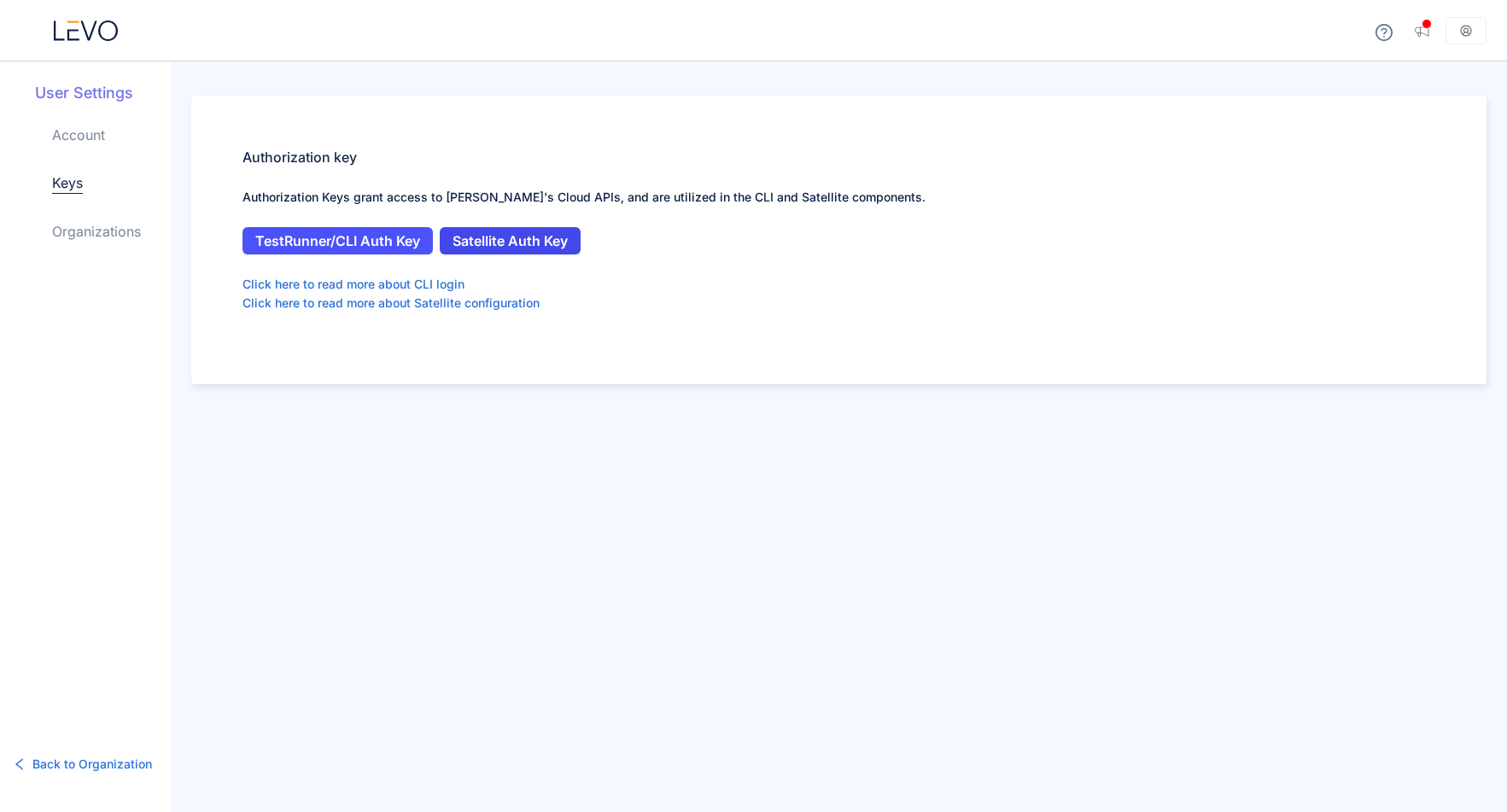
click at [557, 235] on span "Satellite Auth Key" at bounding box center [510, 241] width 115 height 16
click at [768, 436] on div "Authorization key Authorization Keys grant access to [PERSON_NAME]'s Cloud APIs…" at bounding box center [839, 437] width 1336 height 750
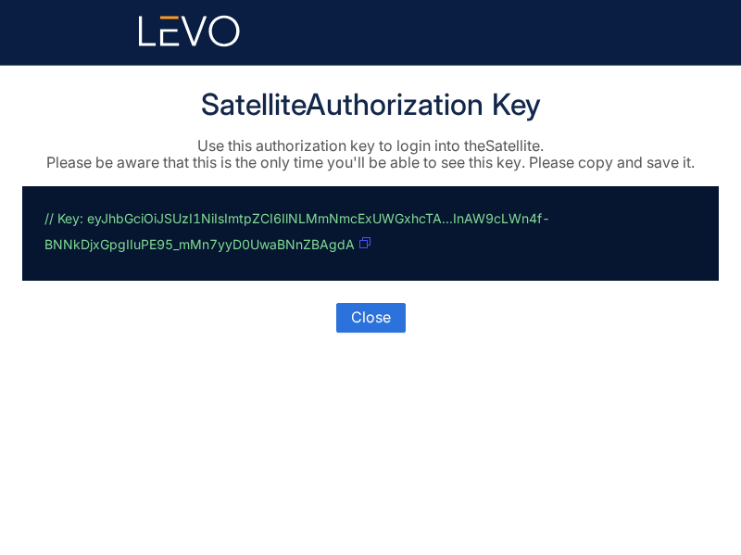
click at [364, 243] on icon "button" at bounding box center [364, 242] width 11 height 11
click at [384, 309] on span "Close" at bounding box center [371, 316] width 40 height 17
